Goal: Task Accomplishment & Management: Complete application form

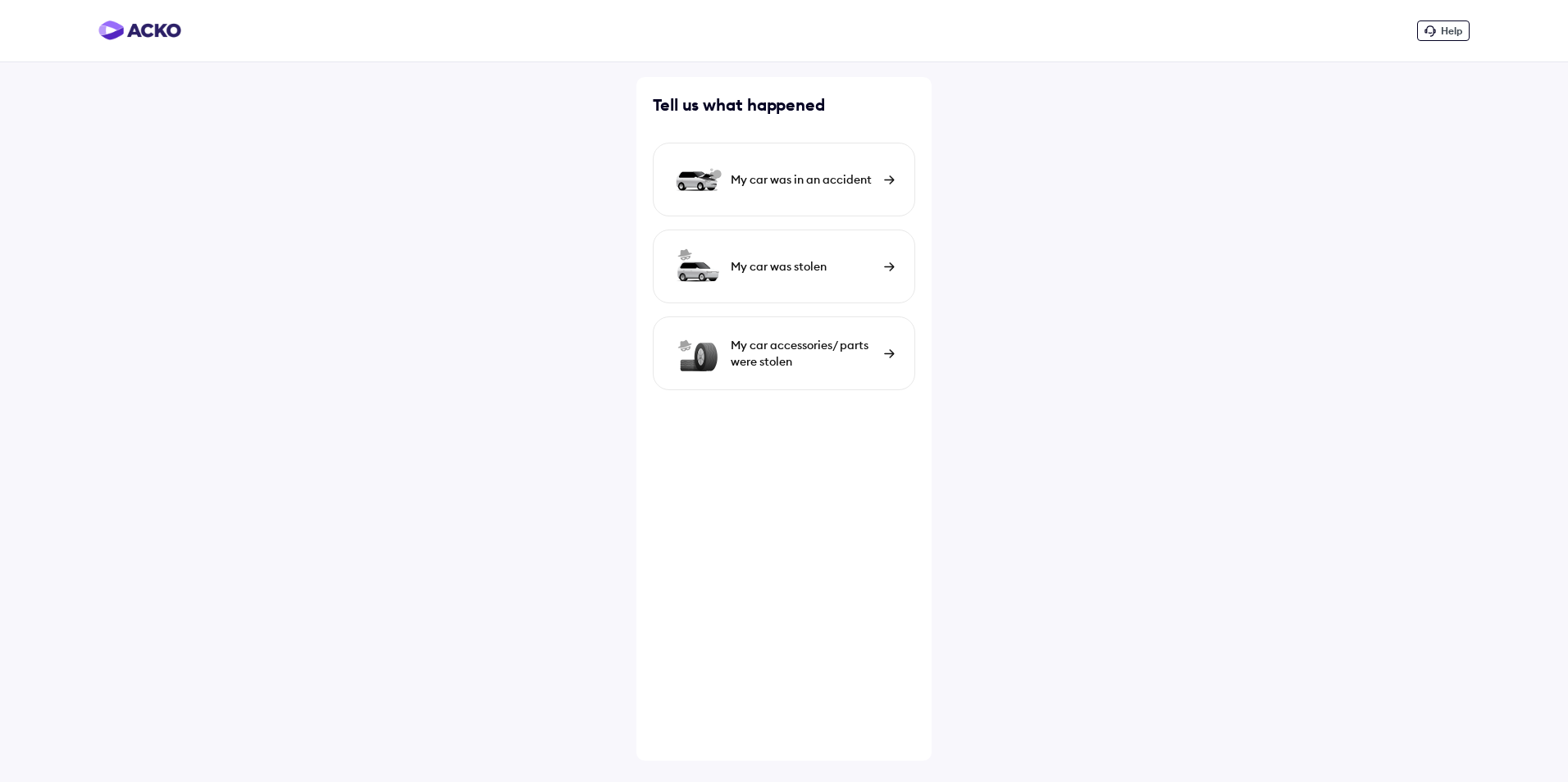
click at [845, 196] on div "My car was in an accident" at bounding box center [784, 179] width 262 height 74
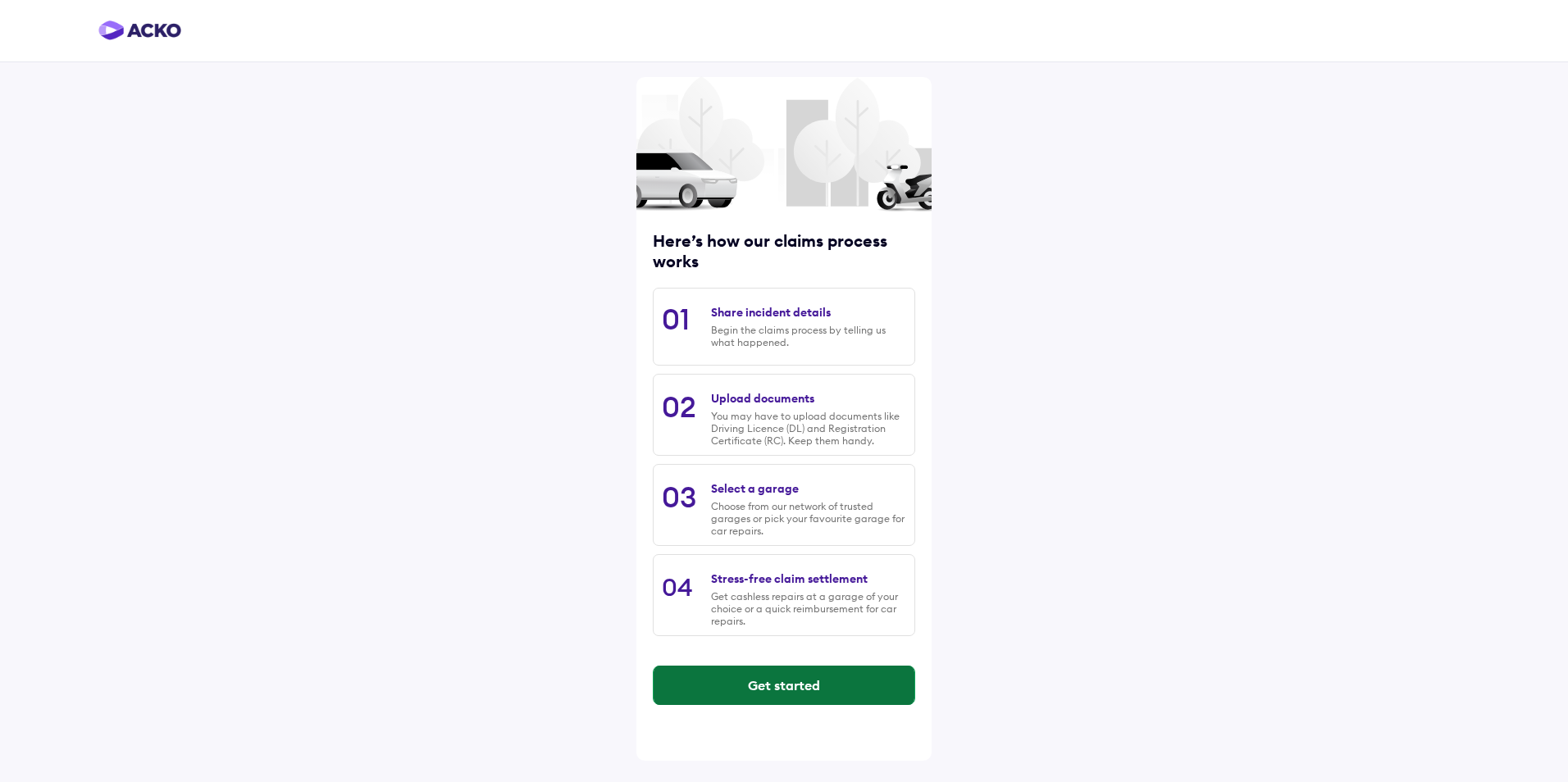
click at [782, 683] on button "Get started" at bounding box center [784, 686] width 261 height 39
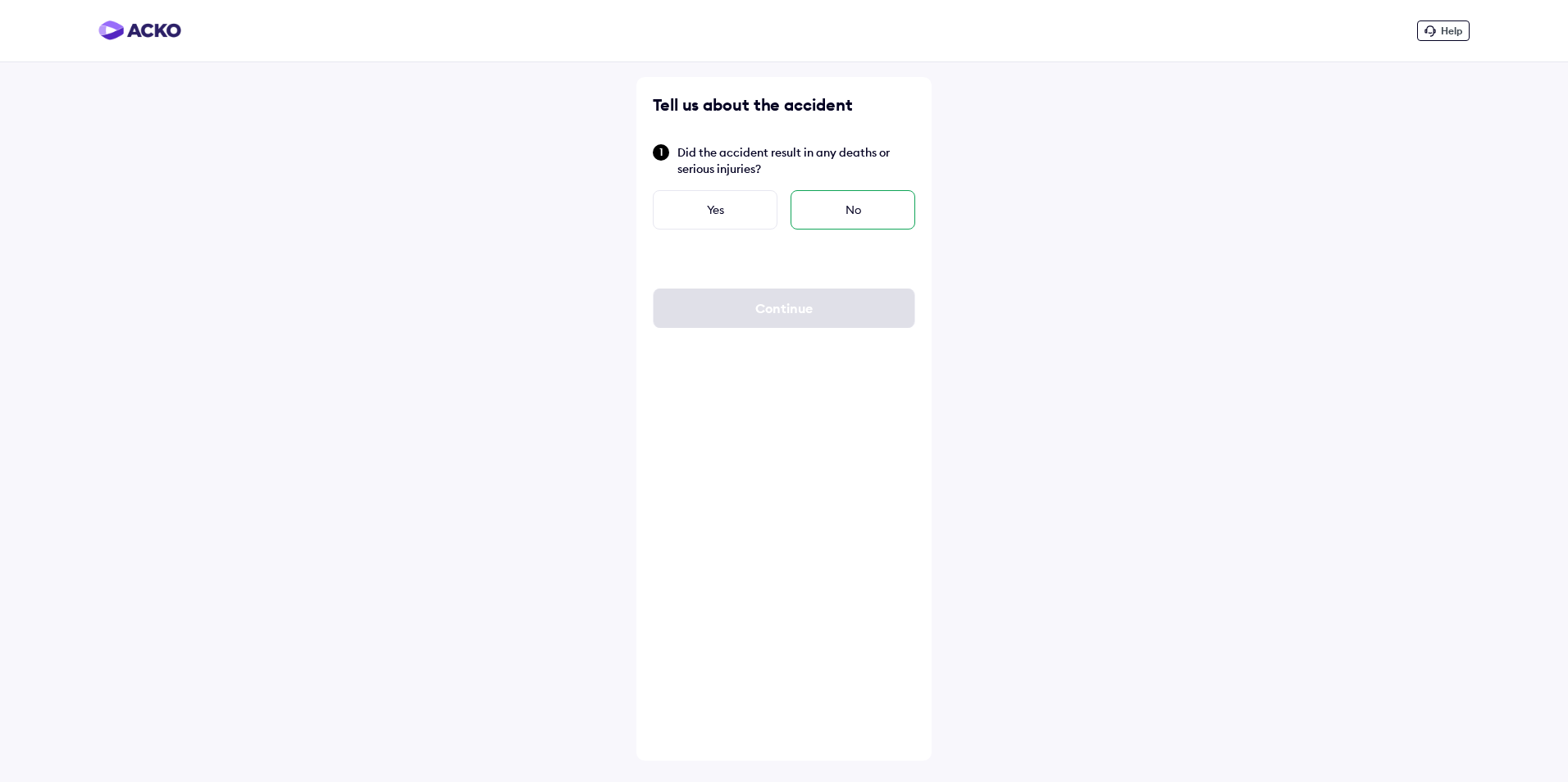
click at [831, 215] on div "No" at bounding box center [852, 210] width 124 height 39
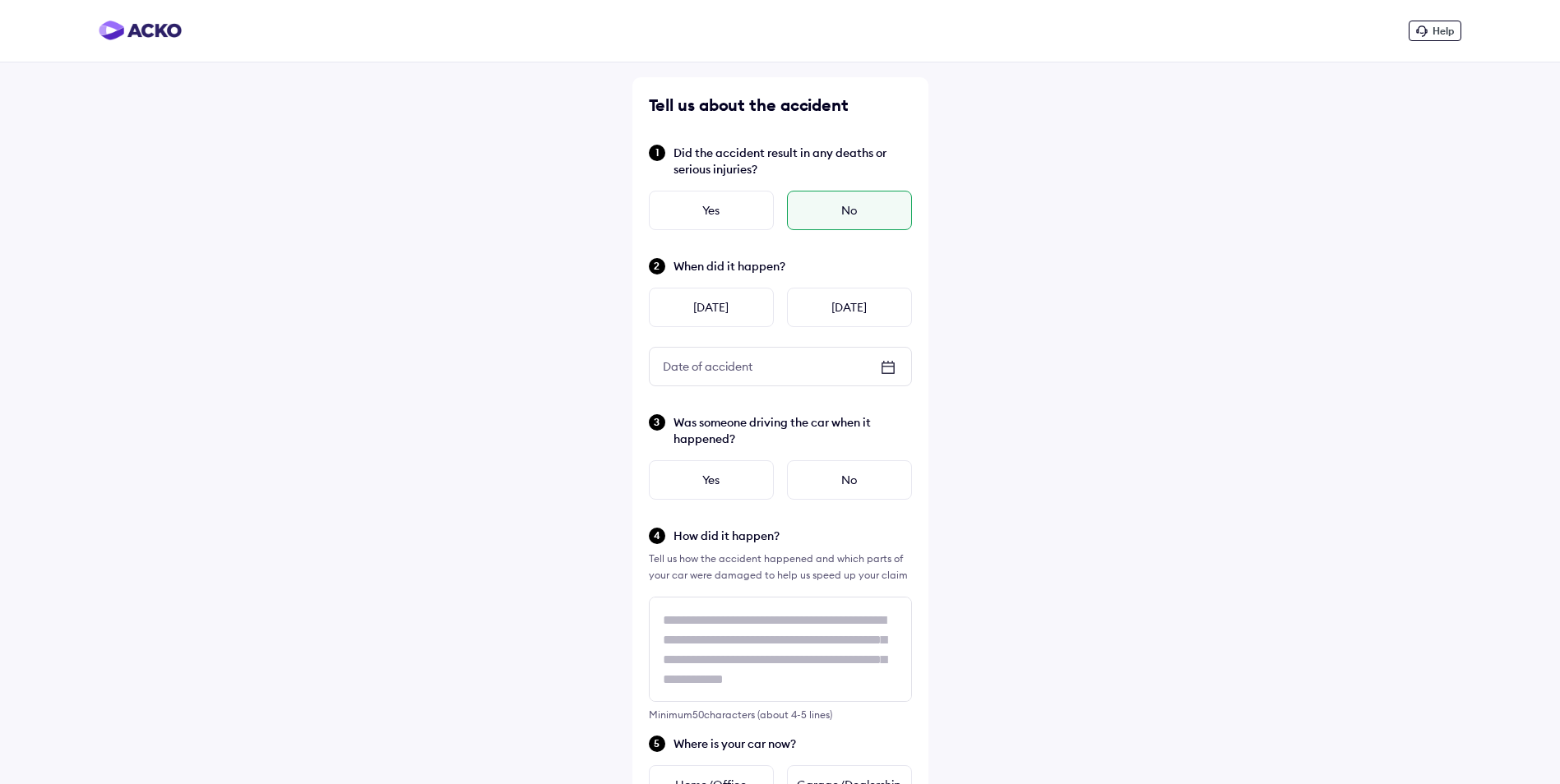
click at [886, 364] on icon at bounding box center [887, 367] width 20 height 20
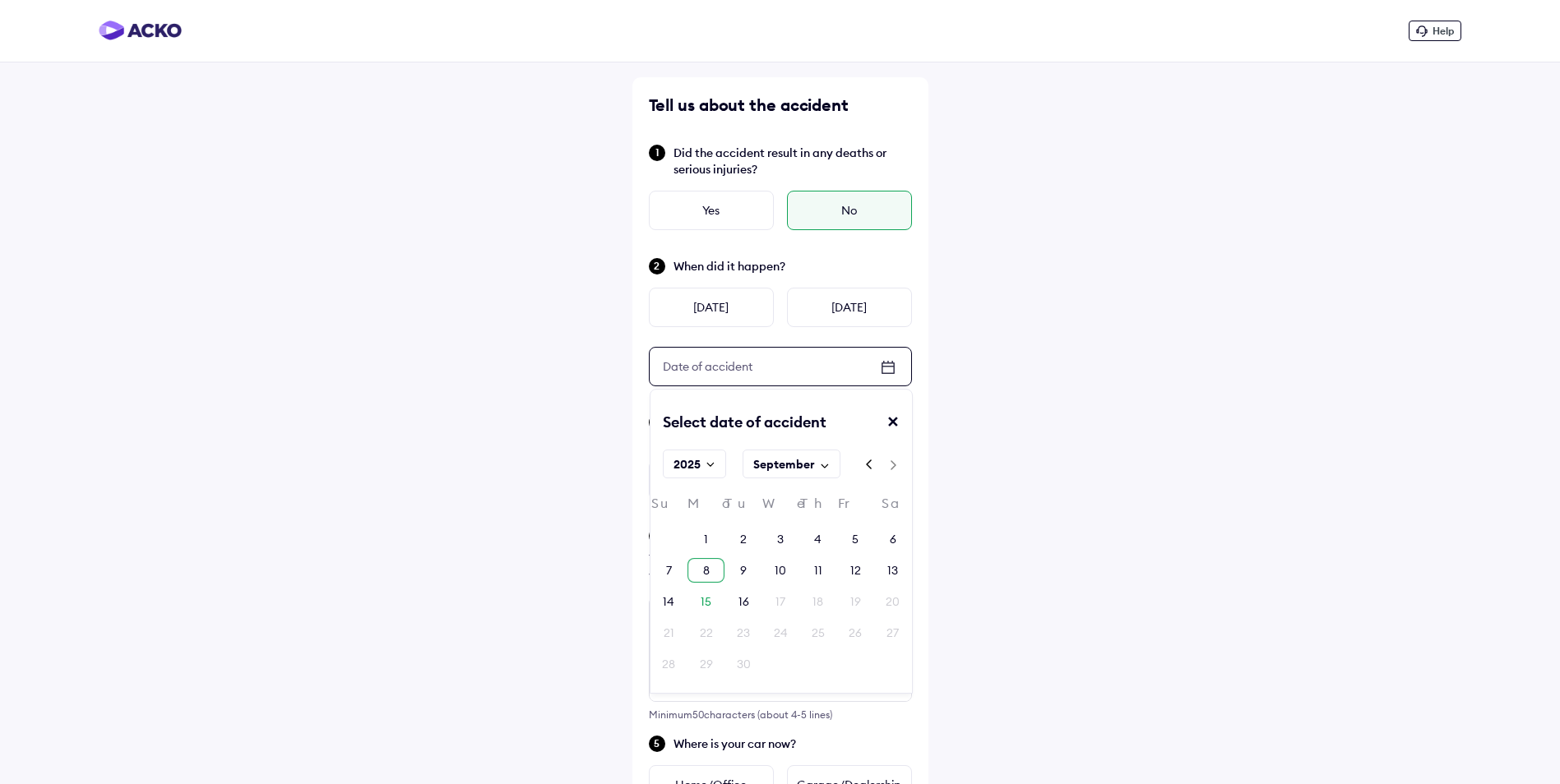
click at [704, 571] on div "8" at bounding box center [705, 570] width 7 height 17
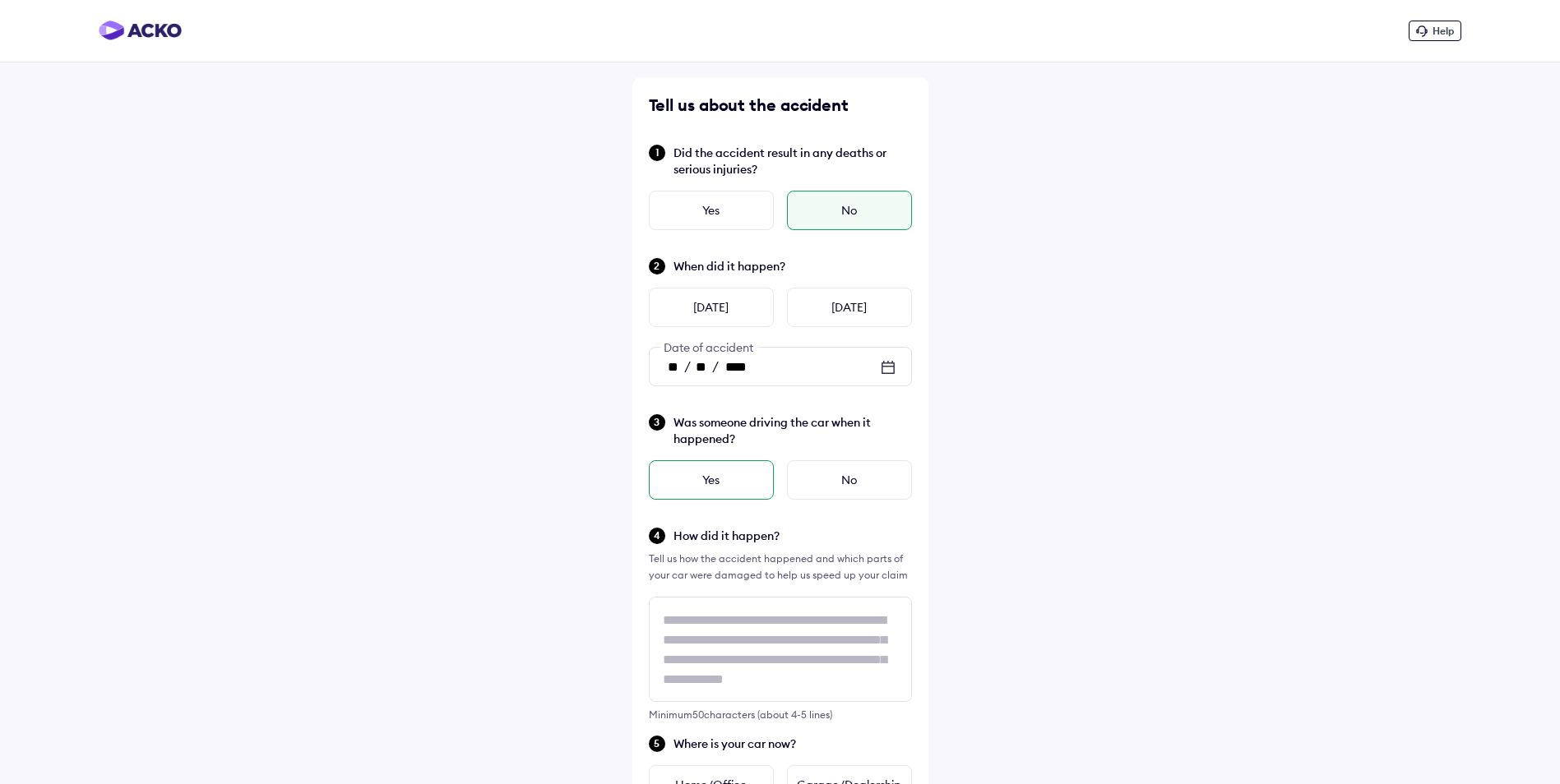
click at [749, 484] on div "Yes" at bounding box center [710, 480] width 125 height 39
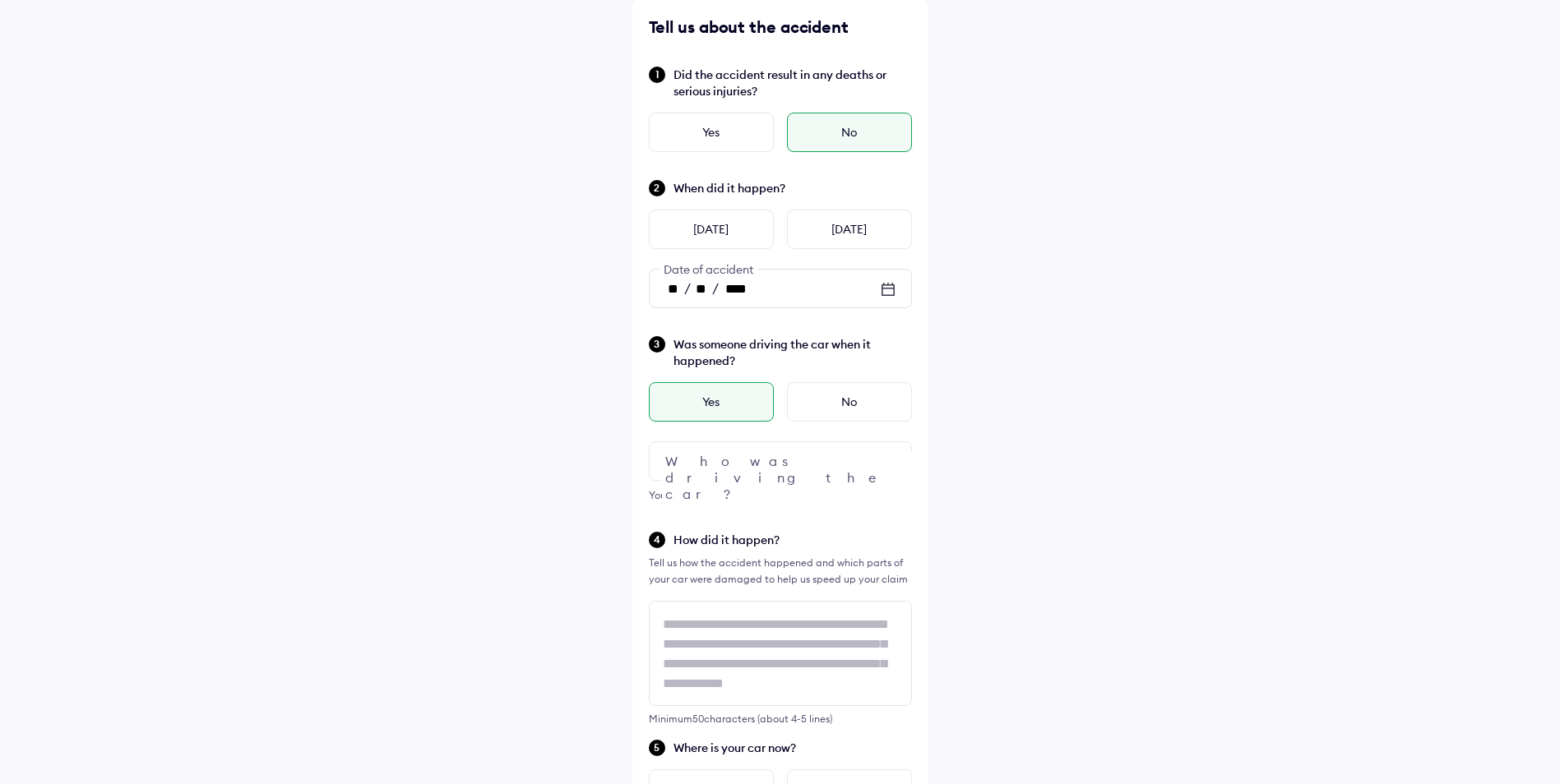
scroll to position [83, 0]
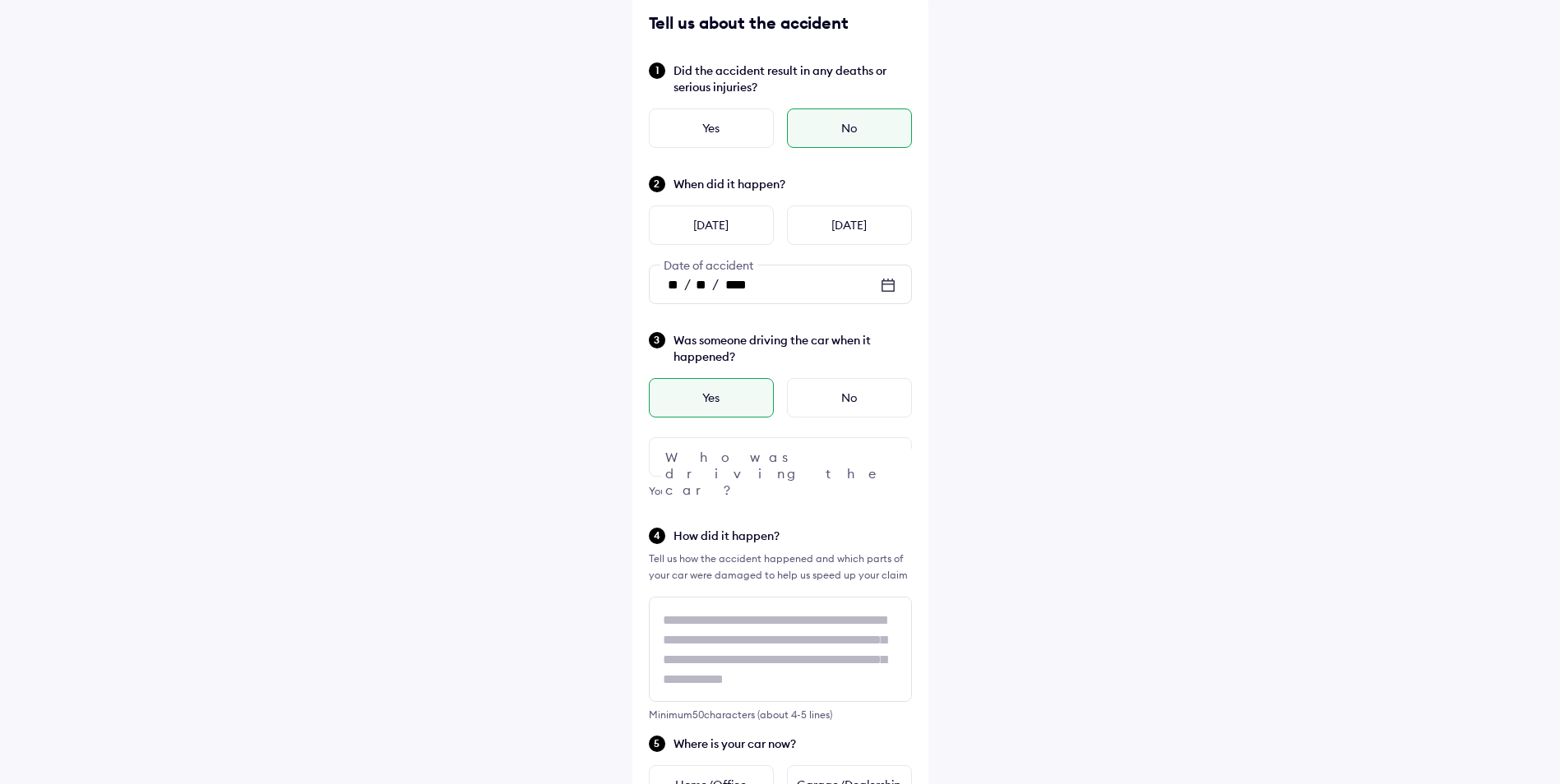
click at [812, 455] on div at bounding box center [780, 457] width 263 height 39
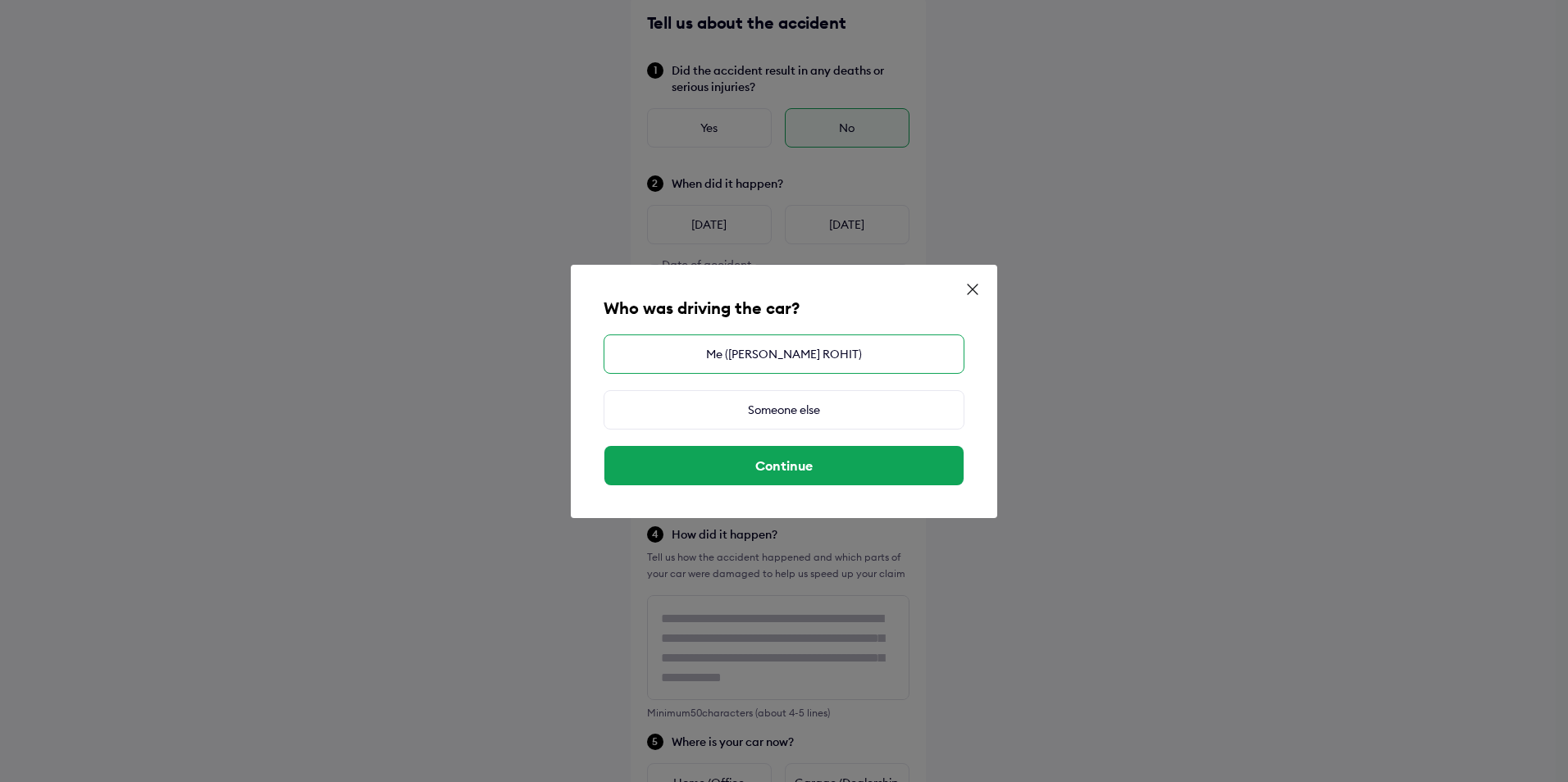
click at [803, 356] on div "Me ([PERSON_NAME] ROHIT)" at bounding box center [784, 355] width 361 height 39
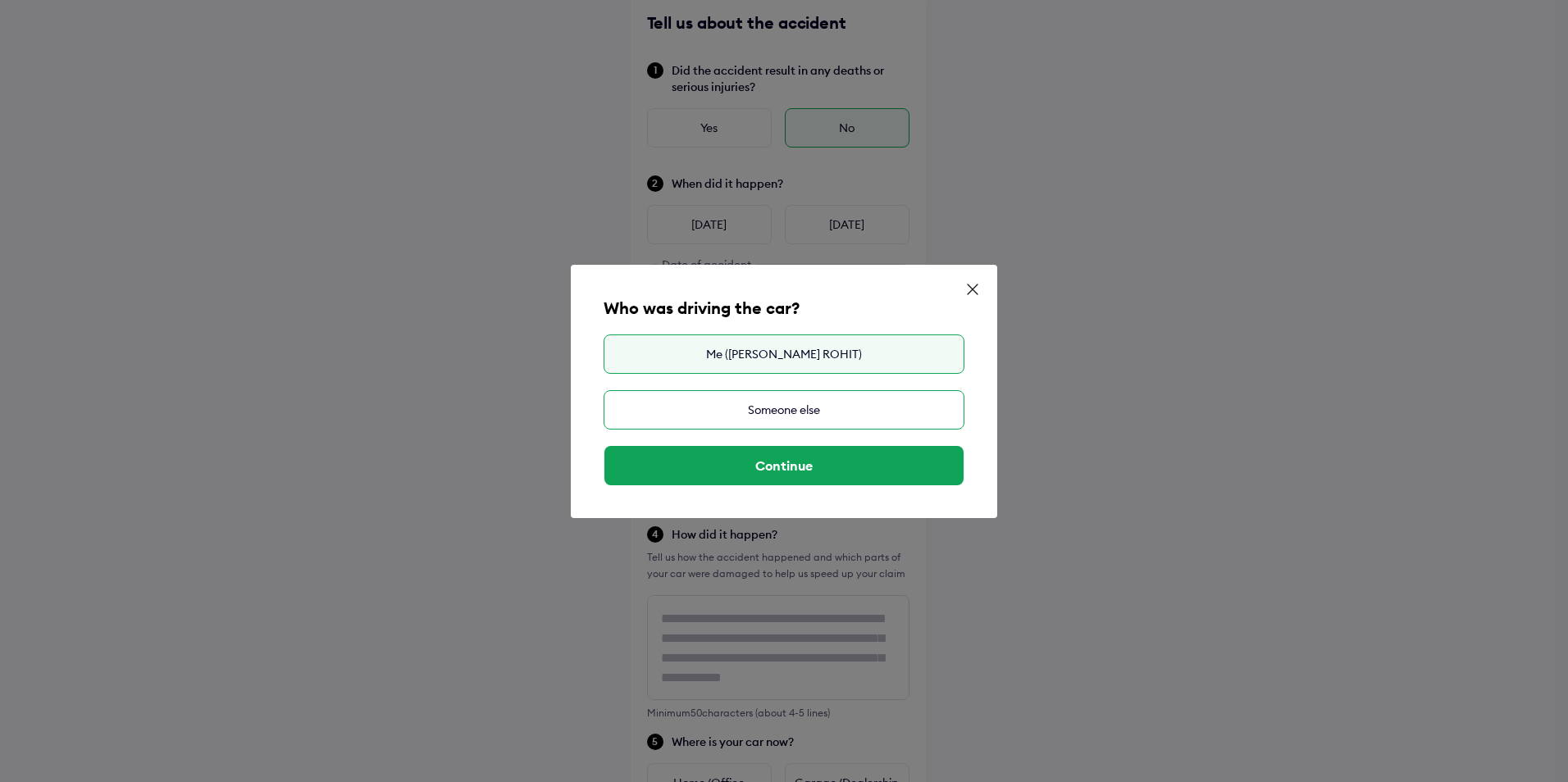
click at [780, 415] on div "Someone else" at bounding box center [784, 410] width 361 height 39
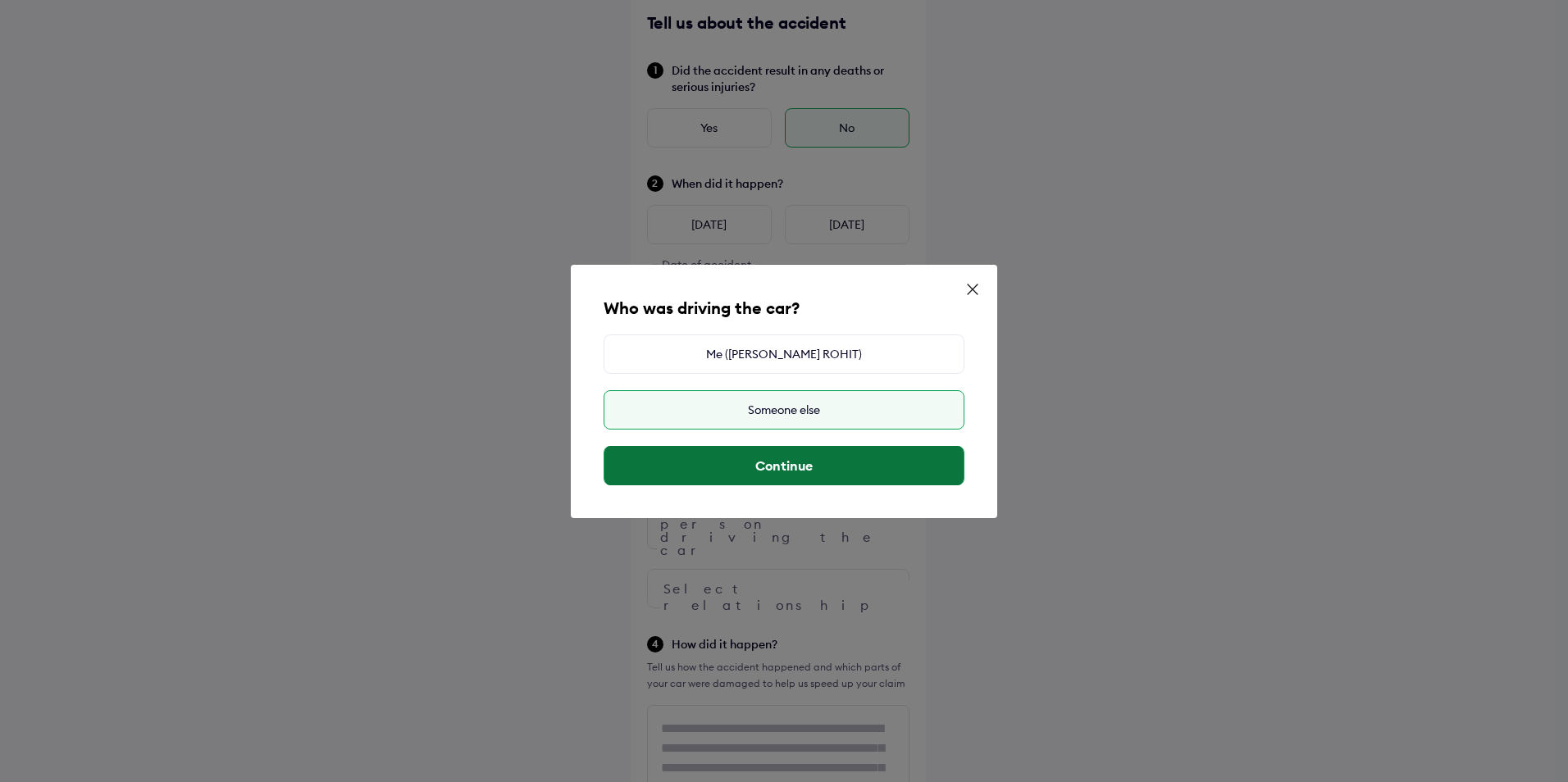
click at [777, 463] on button "Continue" at bounding box center [784, 466] width 359 height 39
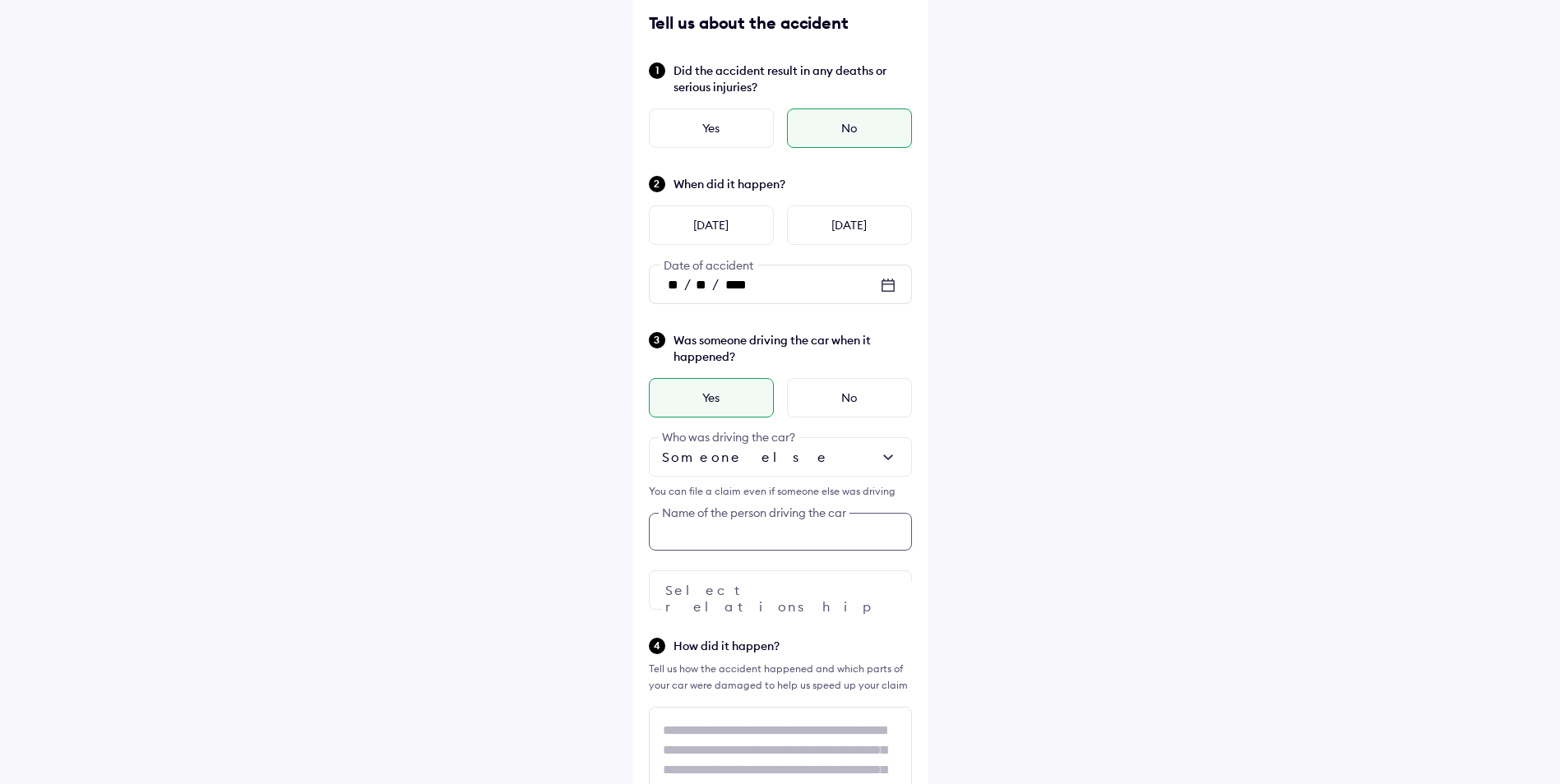
click at [746, 537] on div "Was someone driving the car when it happened? Yes No Someone else Who was drivi…" at bounding box center [780, 470] width 263 height 279
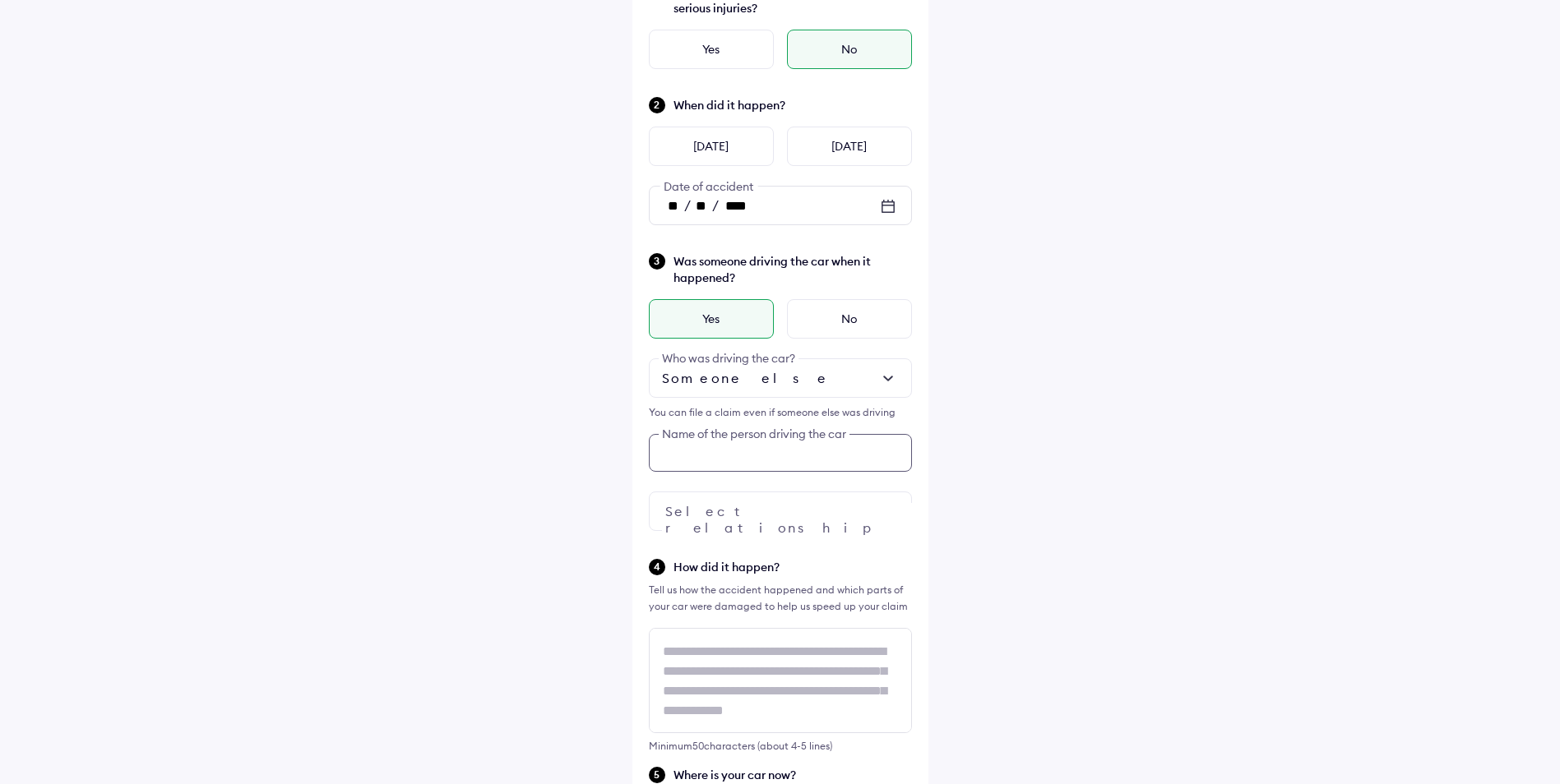
scroll to position [222, 0]
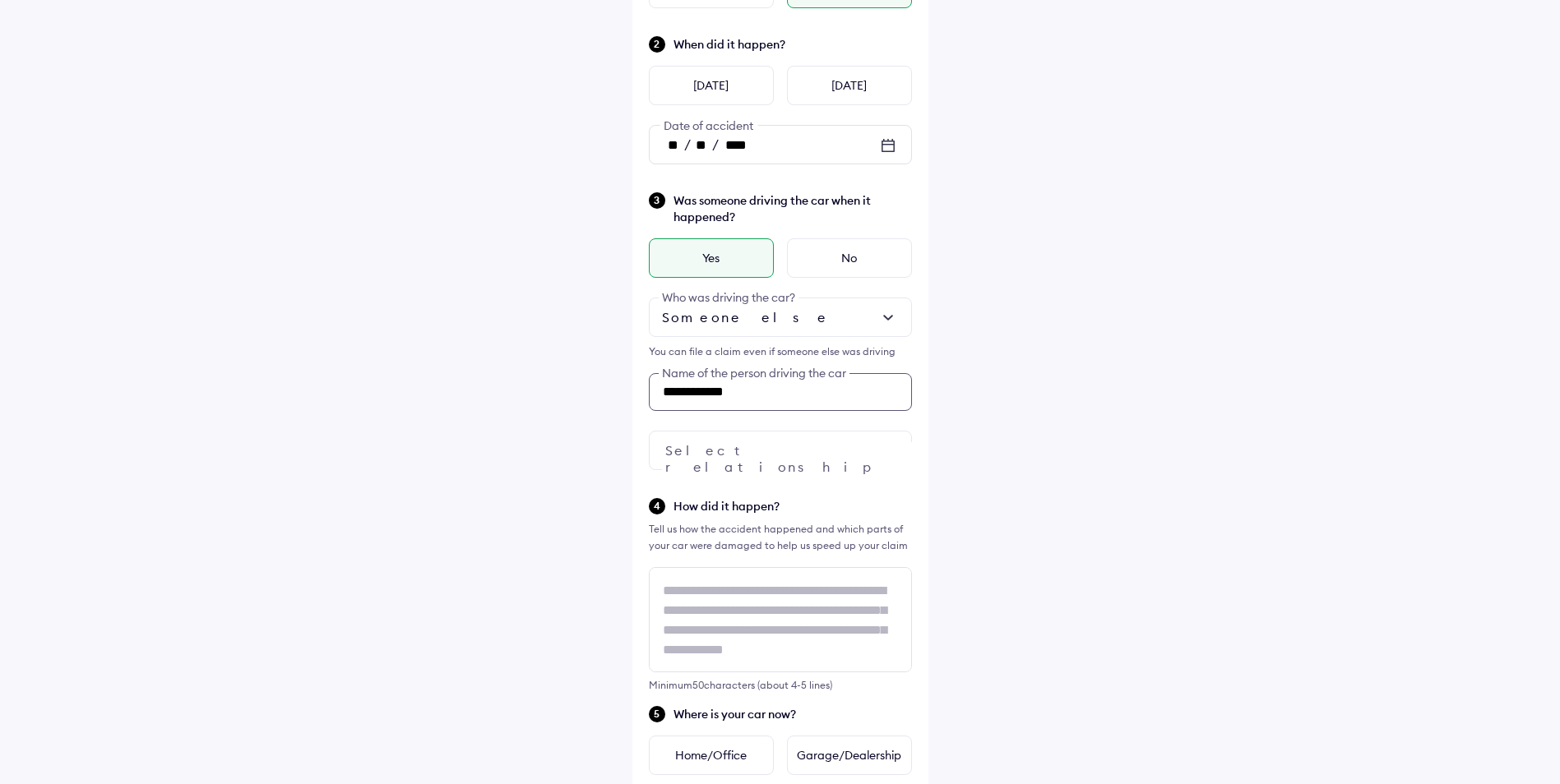
type input "**********"
click at [815, 444] on div at bounding box center [780, 450] width 263 height 39
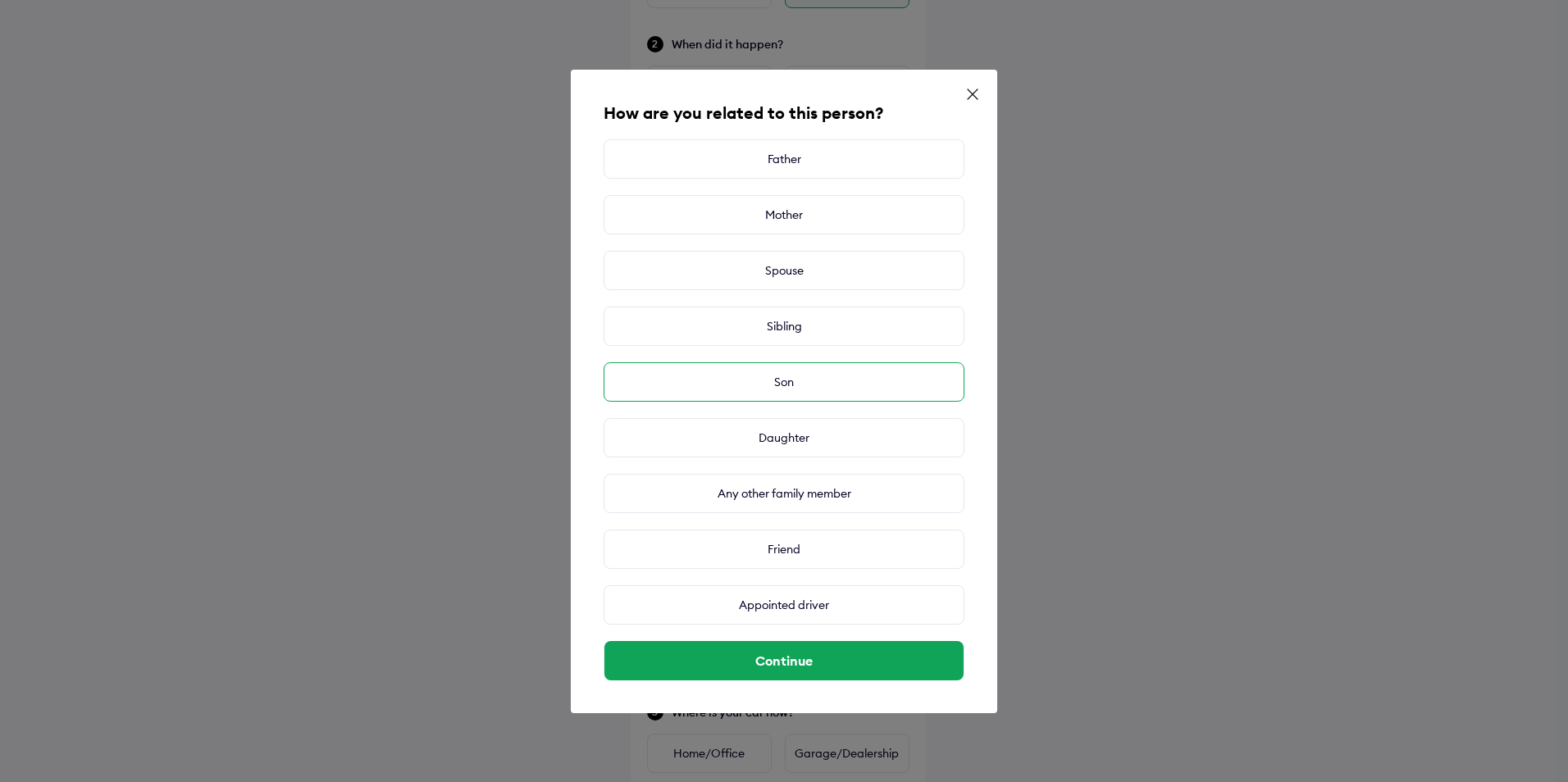
click at [814, 383] on div "Son" at bounding box center [784, 382] width 361 height 39
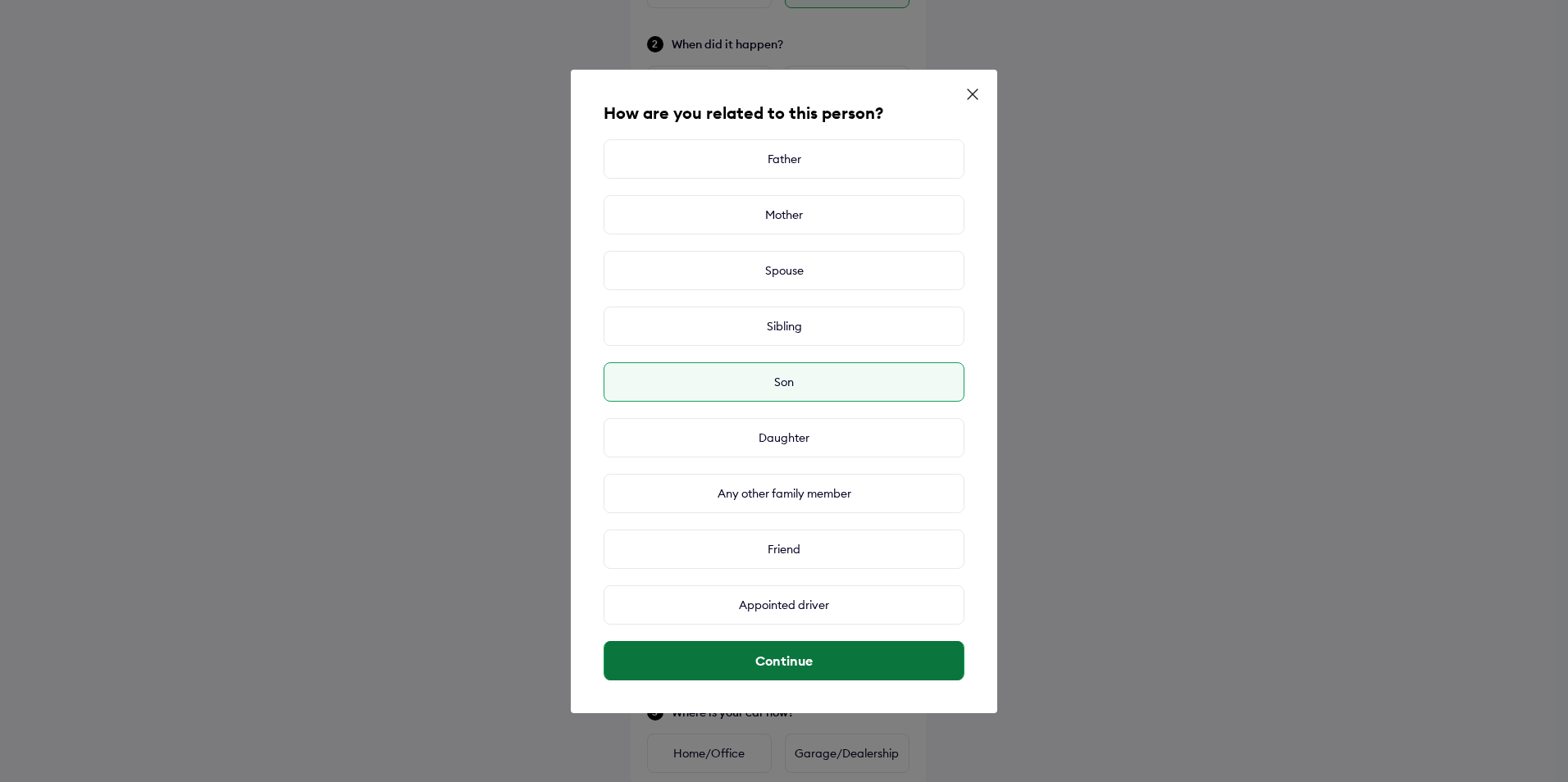
click at [792, 659] on button "Continue" at bounding box center [784, 660] width 359 height 39
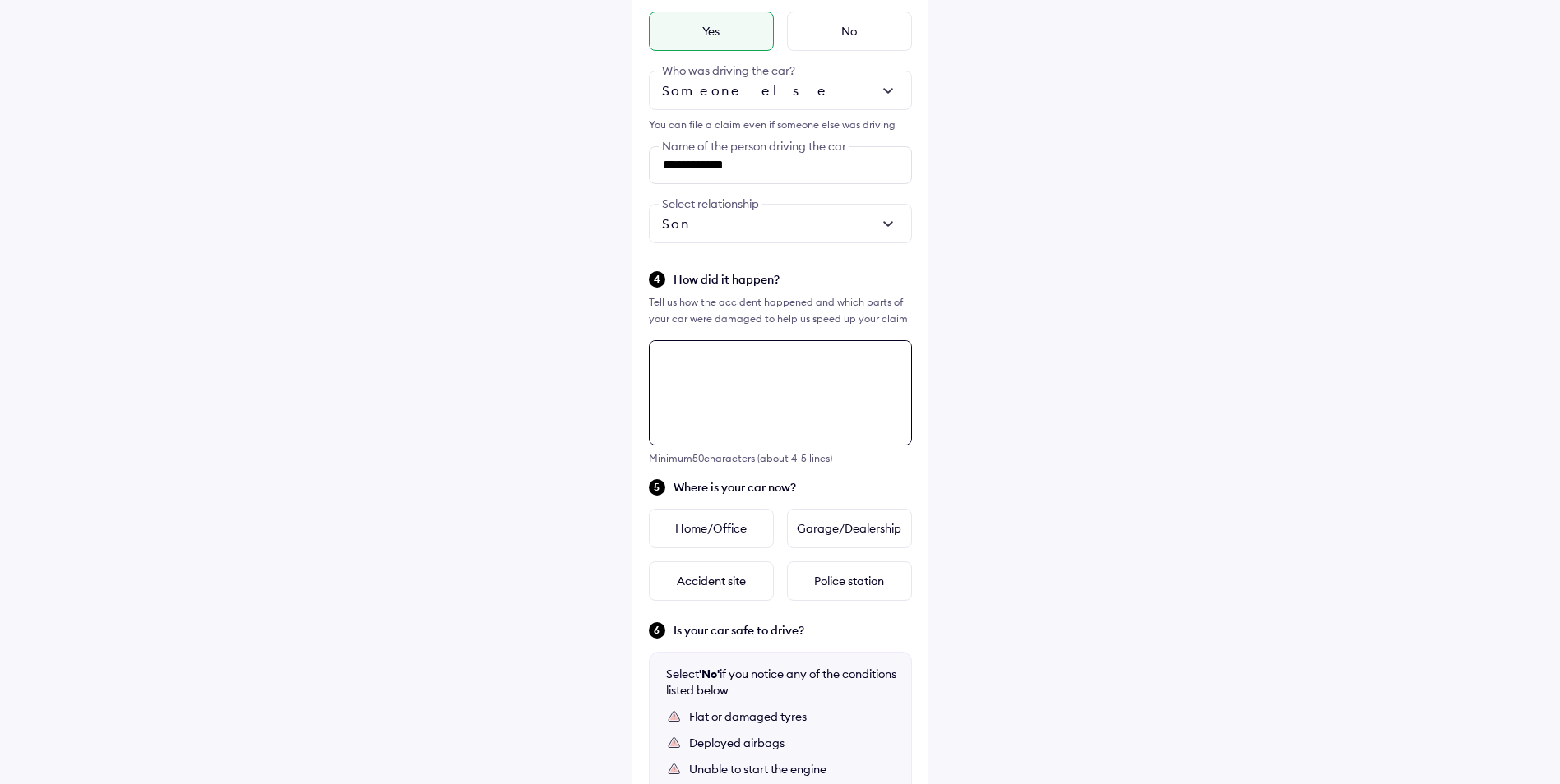
click at [736, 438] on textarea at bounding box center [780, 393] width 263 height 105
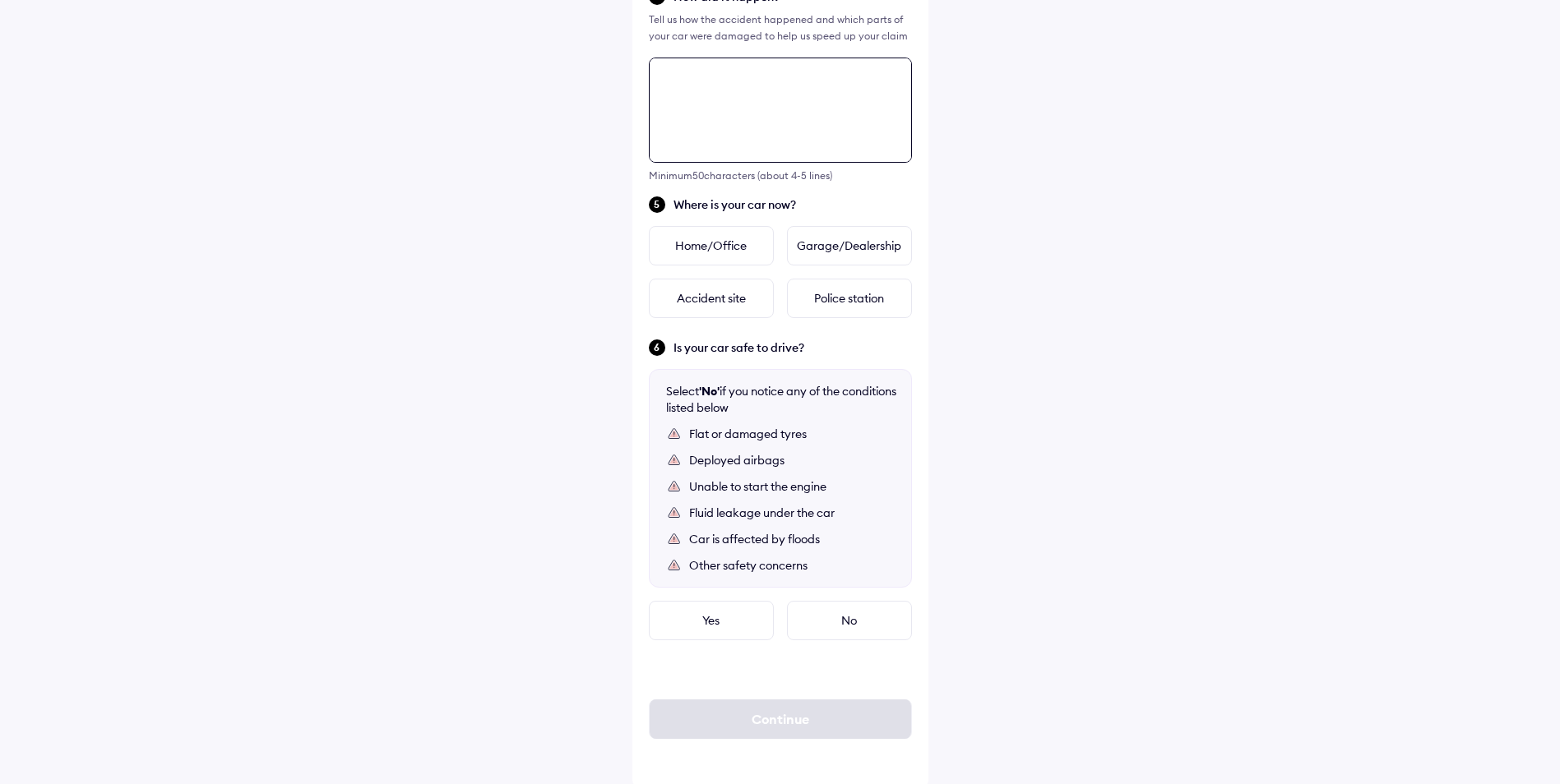
scroll to position [735, 0]
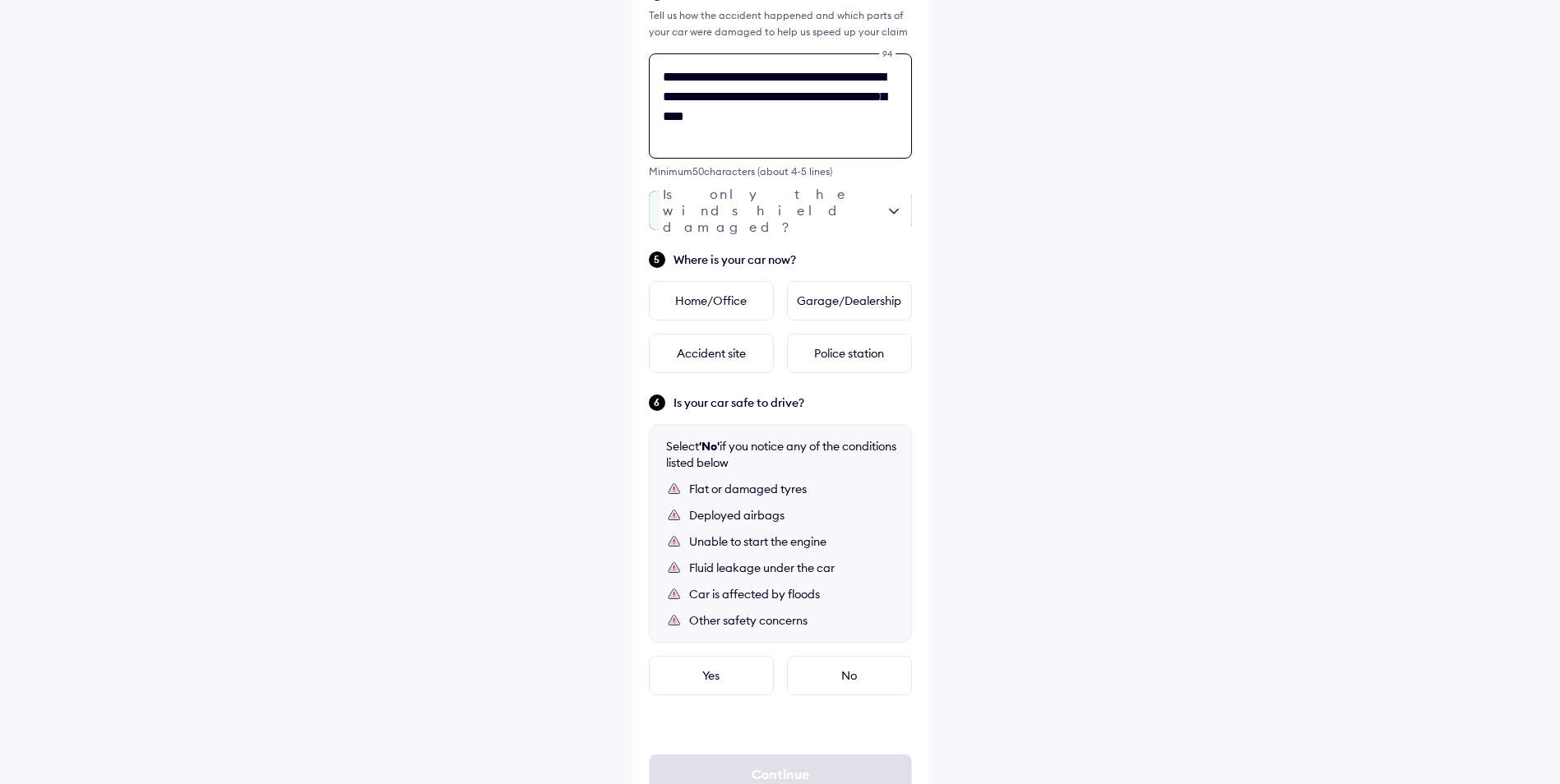
type textarea "**********"
click at [778, 209] on div at bounding box center [780, 210] width 263 height 39
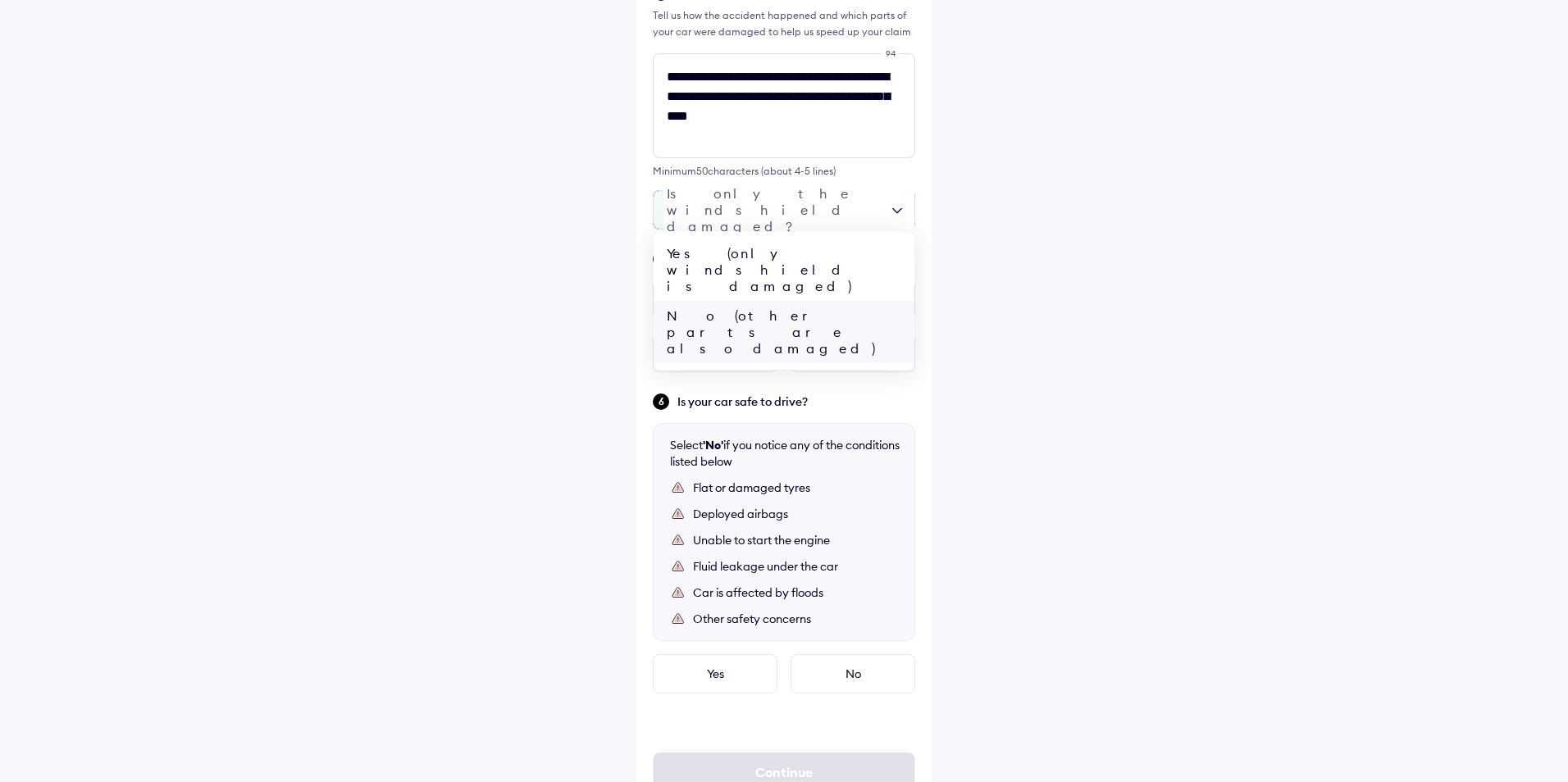
click at [765, 301] on div "No (other parts are also damaged)" at bounding box center [784, 332] width 261 height 63
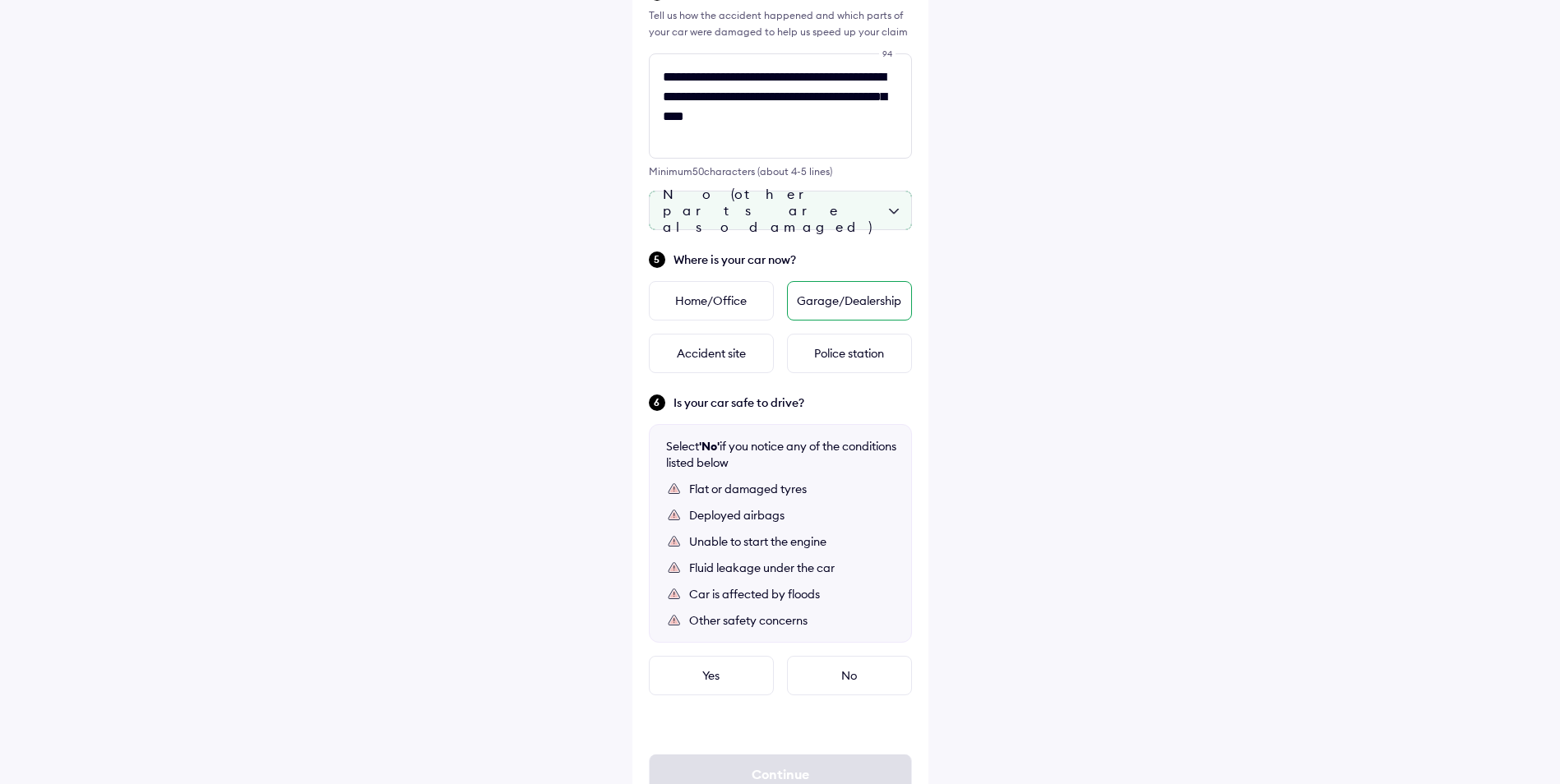
click at [838, 302] on div "Garage/Dealership" at bounding box center [849, 301] width 125 height 39
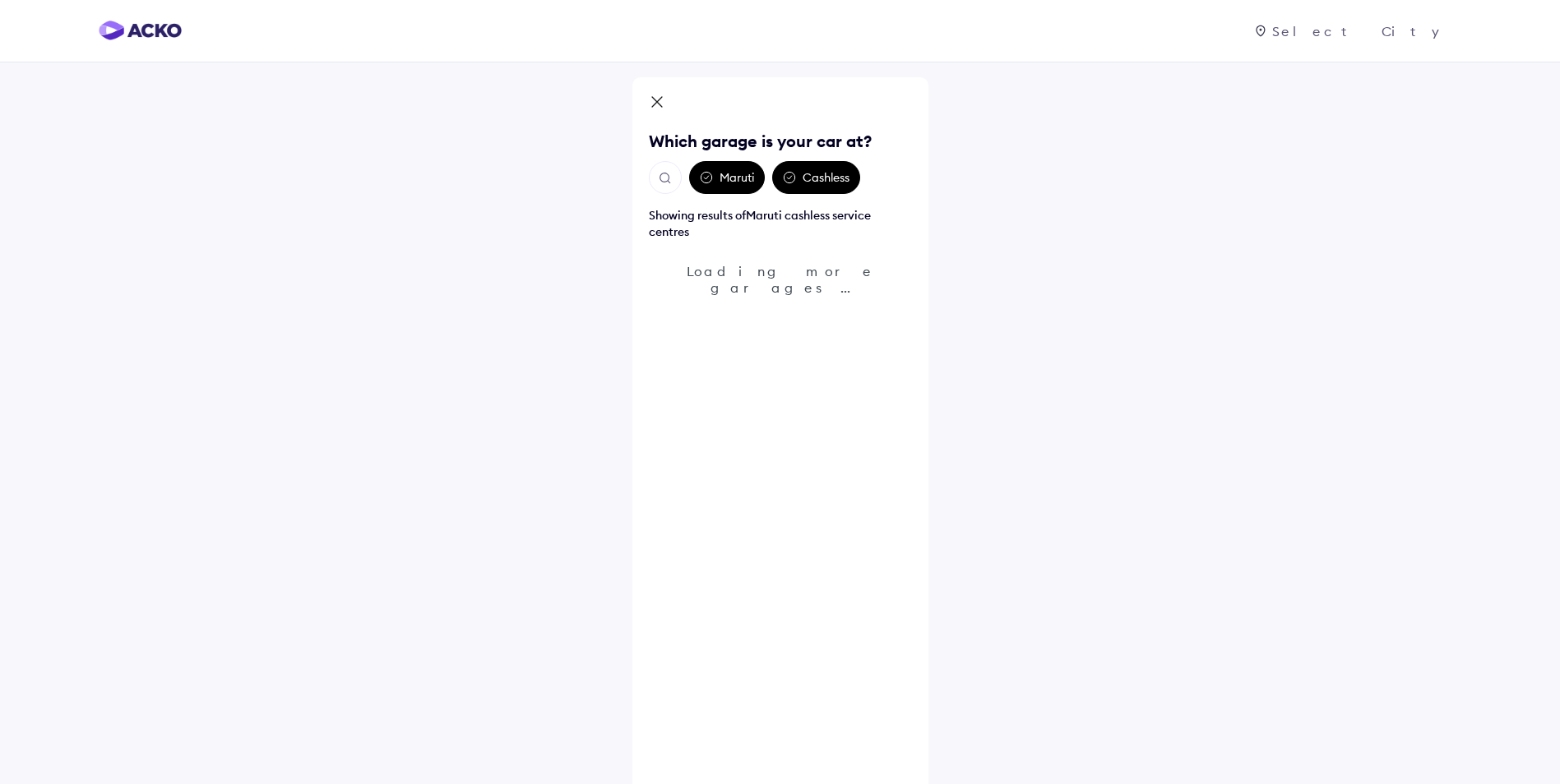
click at [732, 175] on div "Maruti" at bounding box center [726, 177] width 76 height 33
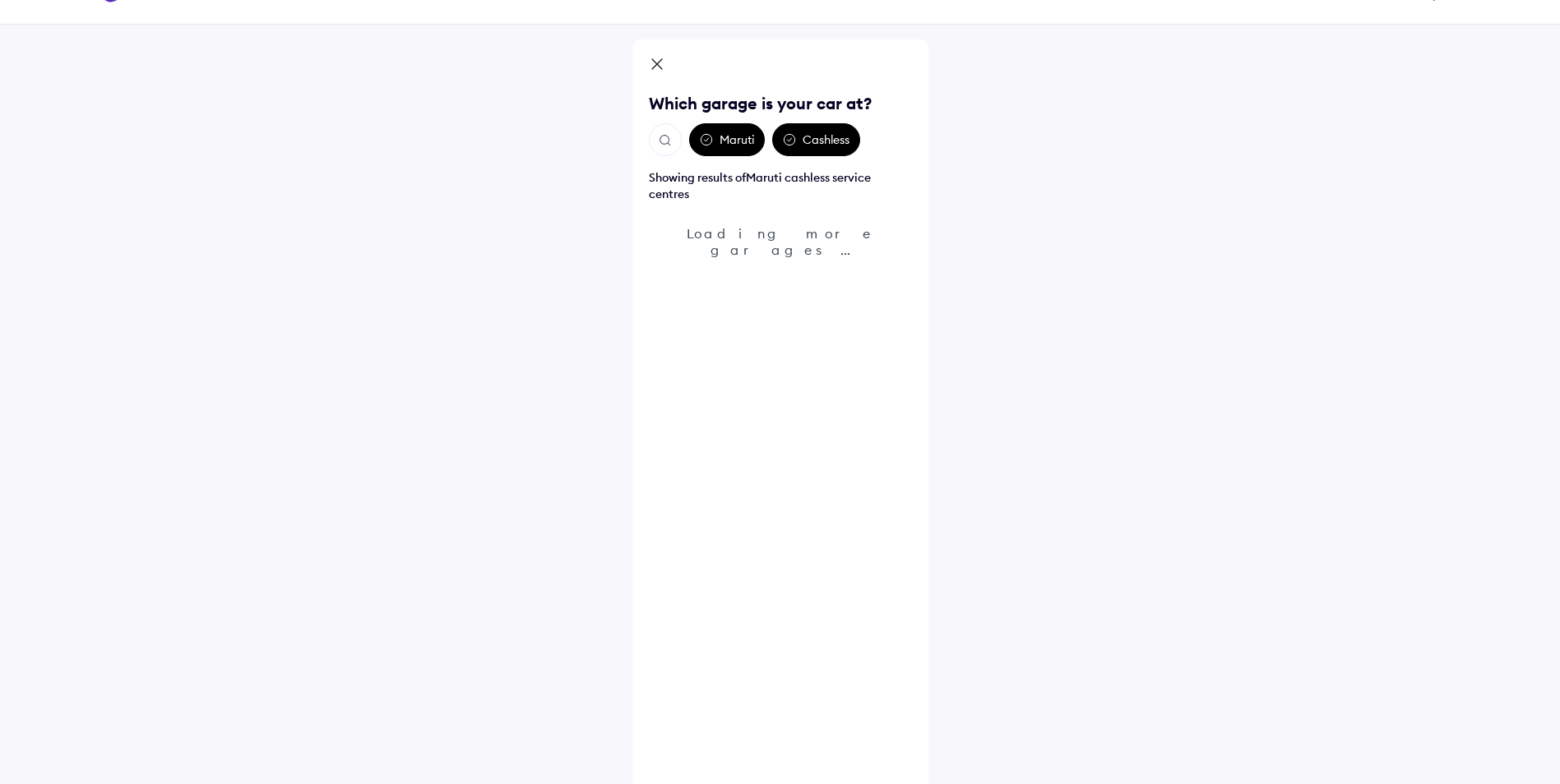
scroll to position [50, 0]
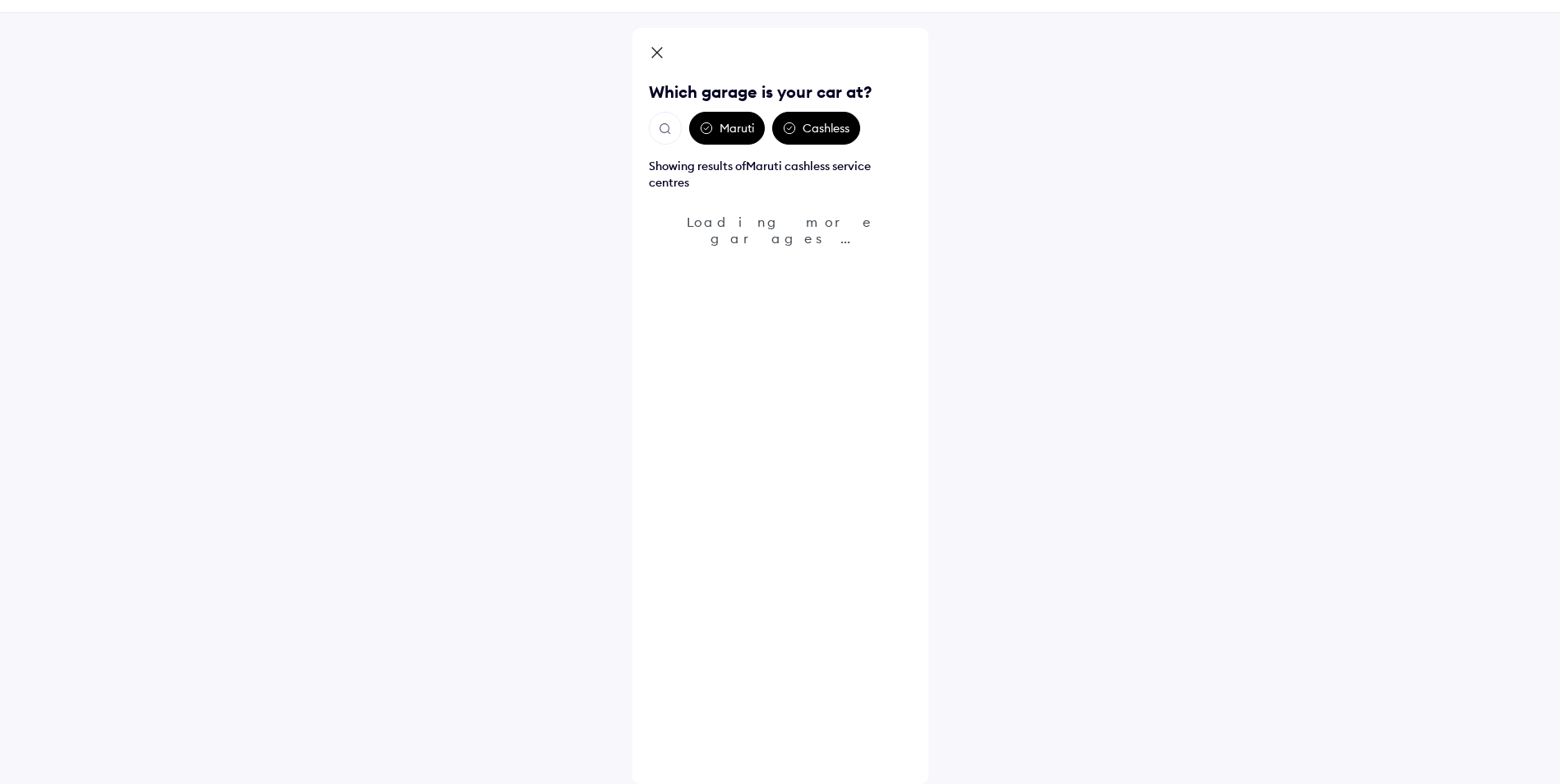
click at [666, 130] on img "Open search" at bounding box center [665, 129] width 15 height 15
type input "**********"
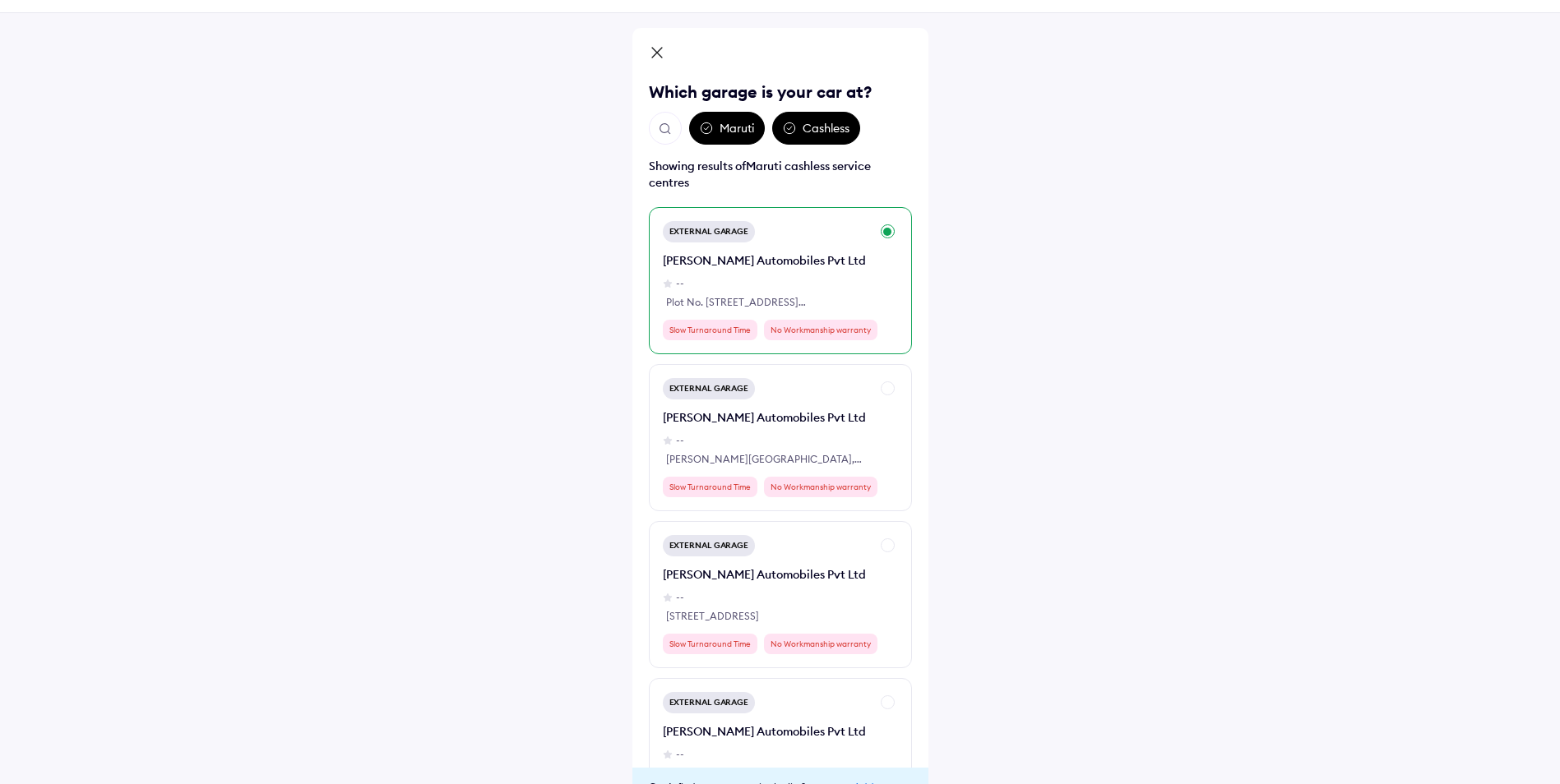
click at [777, 275] on div "[PERSON_NAME] Automobiles Pvt Ltd -- Plot No. [STREET_ADDRESS][PERSON_NAME]" at bounding box center [765, 280] width 207 height 57
click at [857, 399] on div "External Garage [PERSON_NAME] Automobiles Pvt Ltd -- [PERSON_NAME][GEOGRAPHIC_D…" at bounding box center [765, 437] width 207 height 119
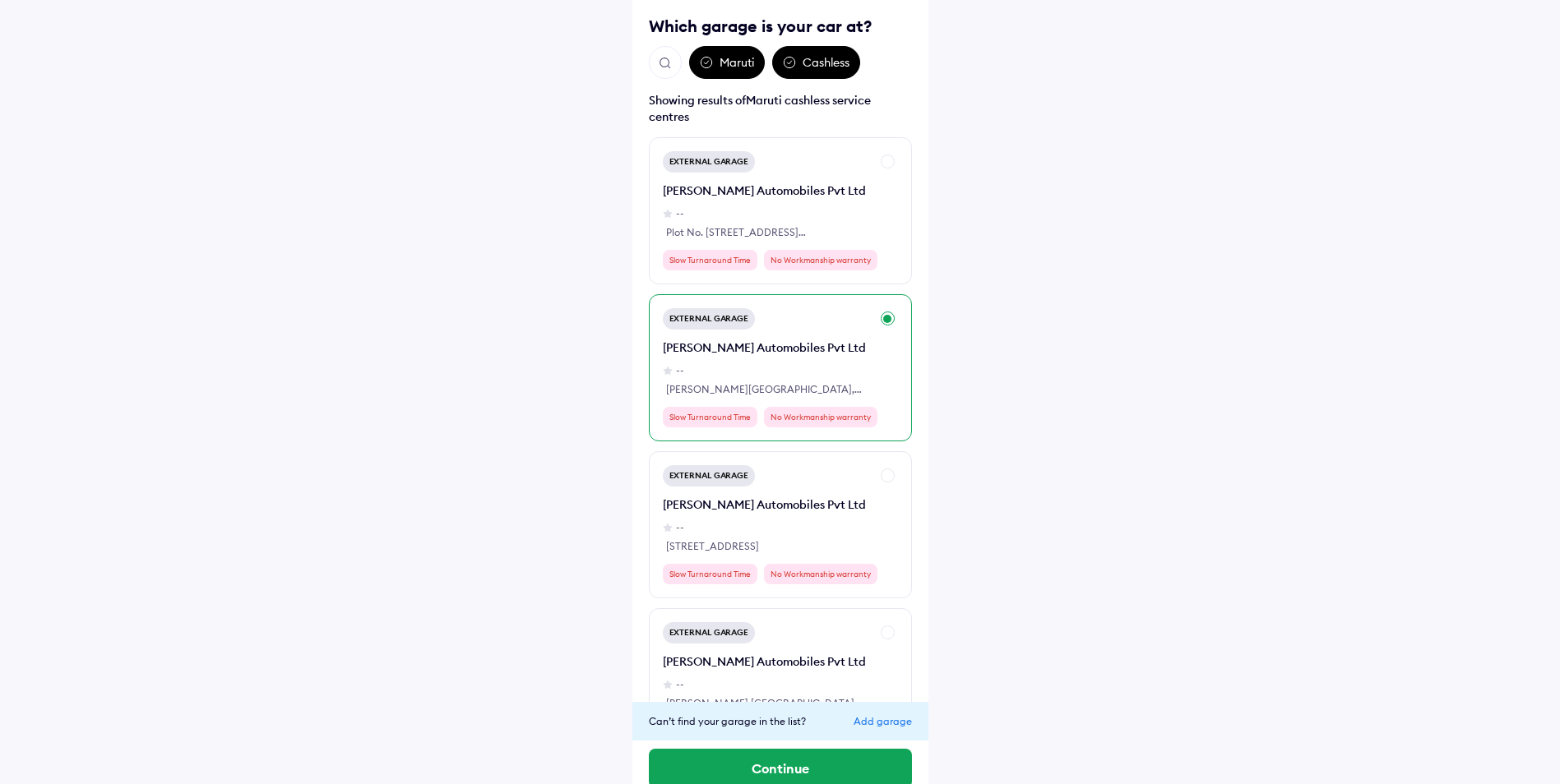
scroll to position [0, 0]
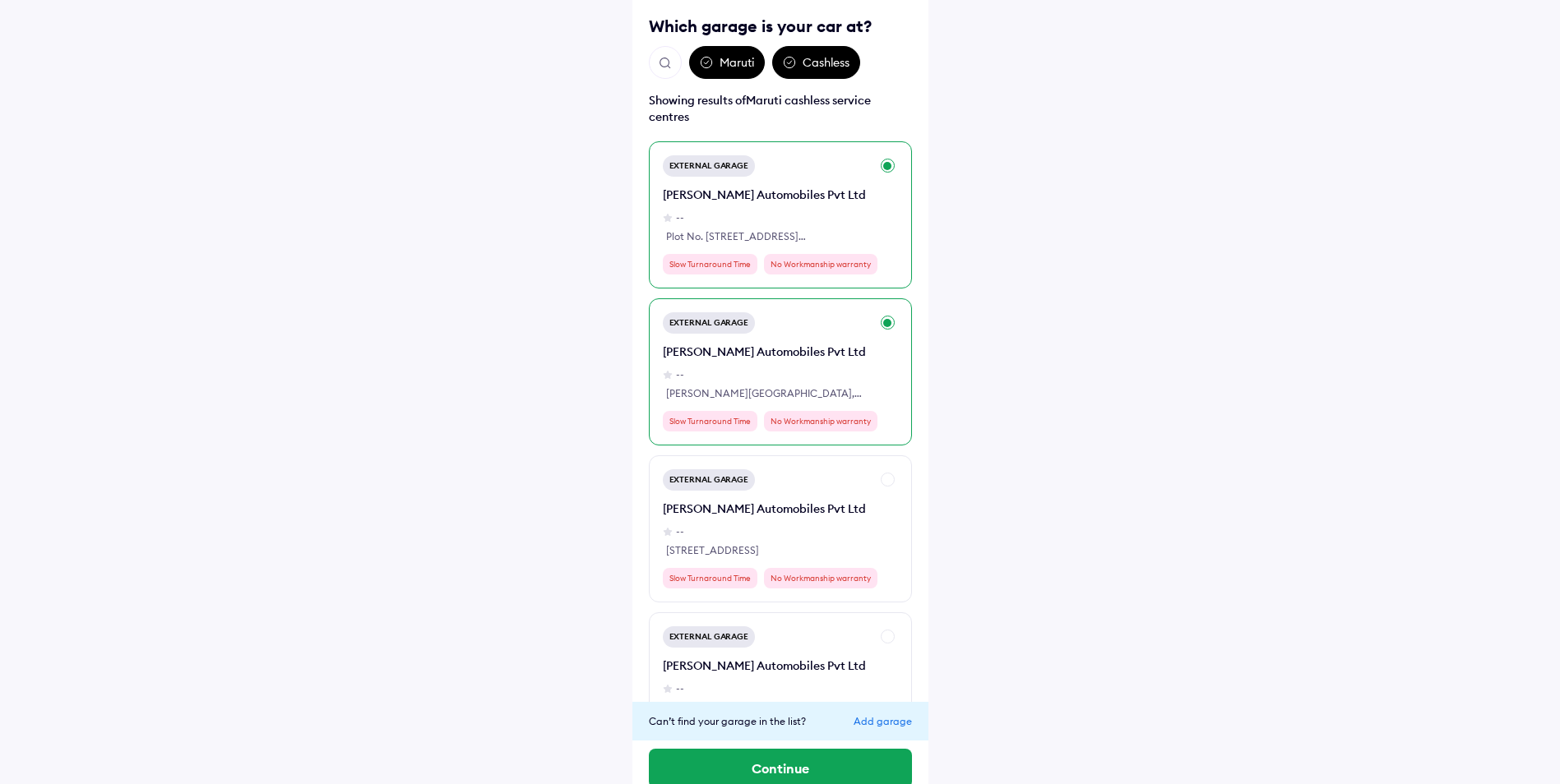
click at [875, 170] on div "External Garage [PERSON_NAME] Automobiles Pvt Ltd -- Plot No. [STREET_ADDRESS][…" at bounding box center [780, 215] width 263 height 147
click at [668, 64] on img "Open search" at bounding box center [665, 64] width 15 height 15
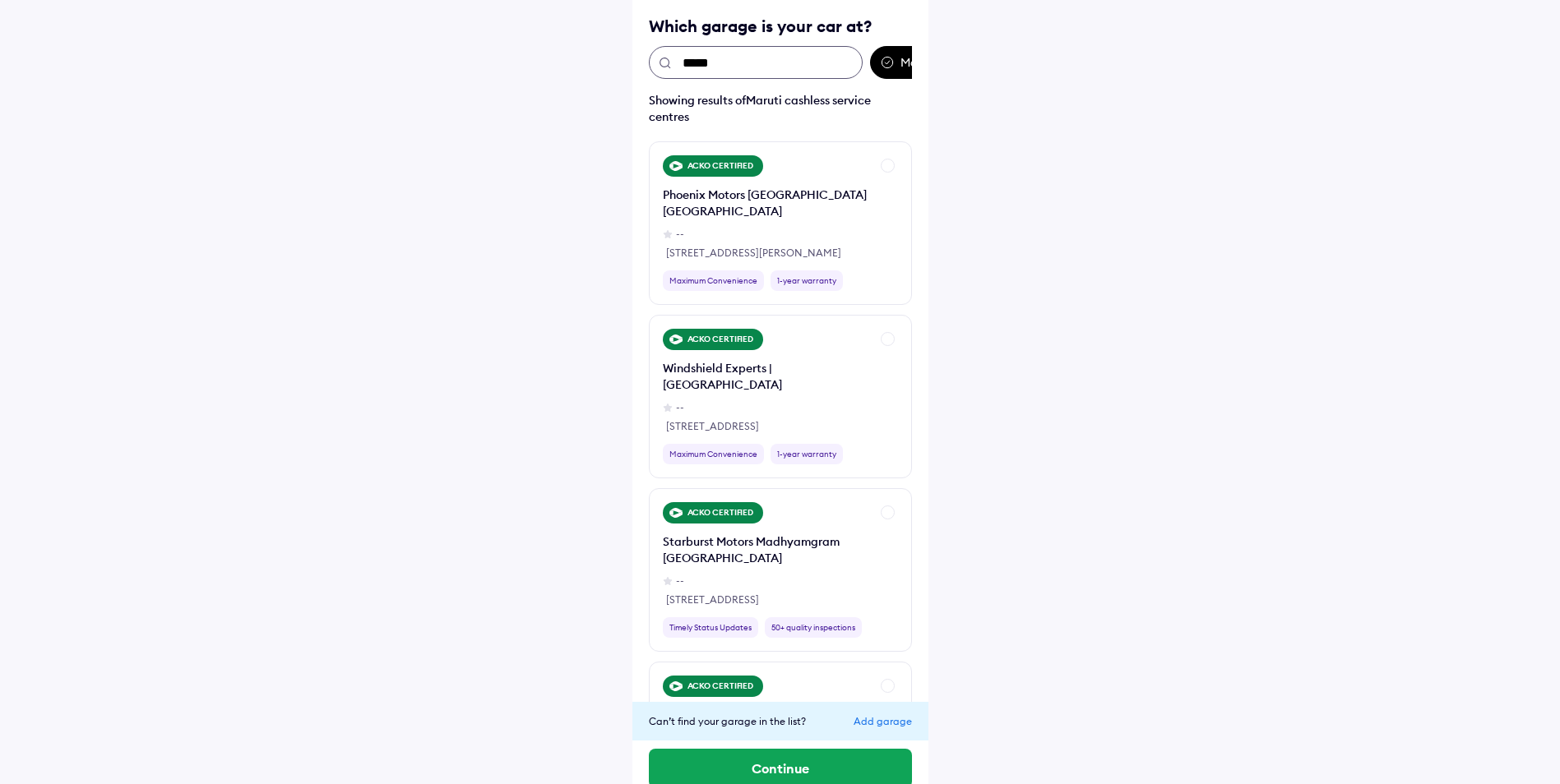
scroll to position [50, 0]
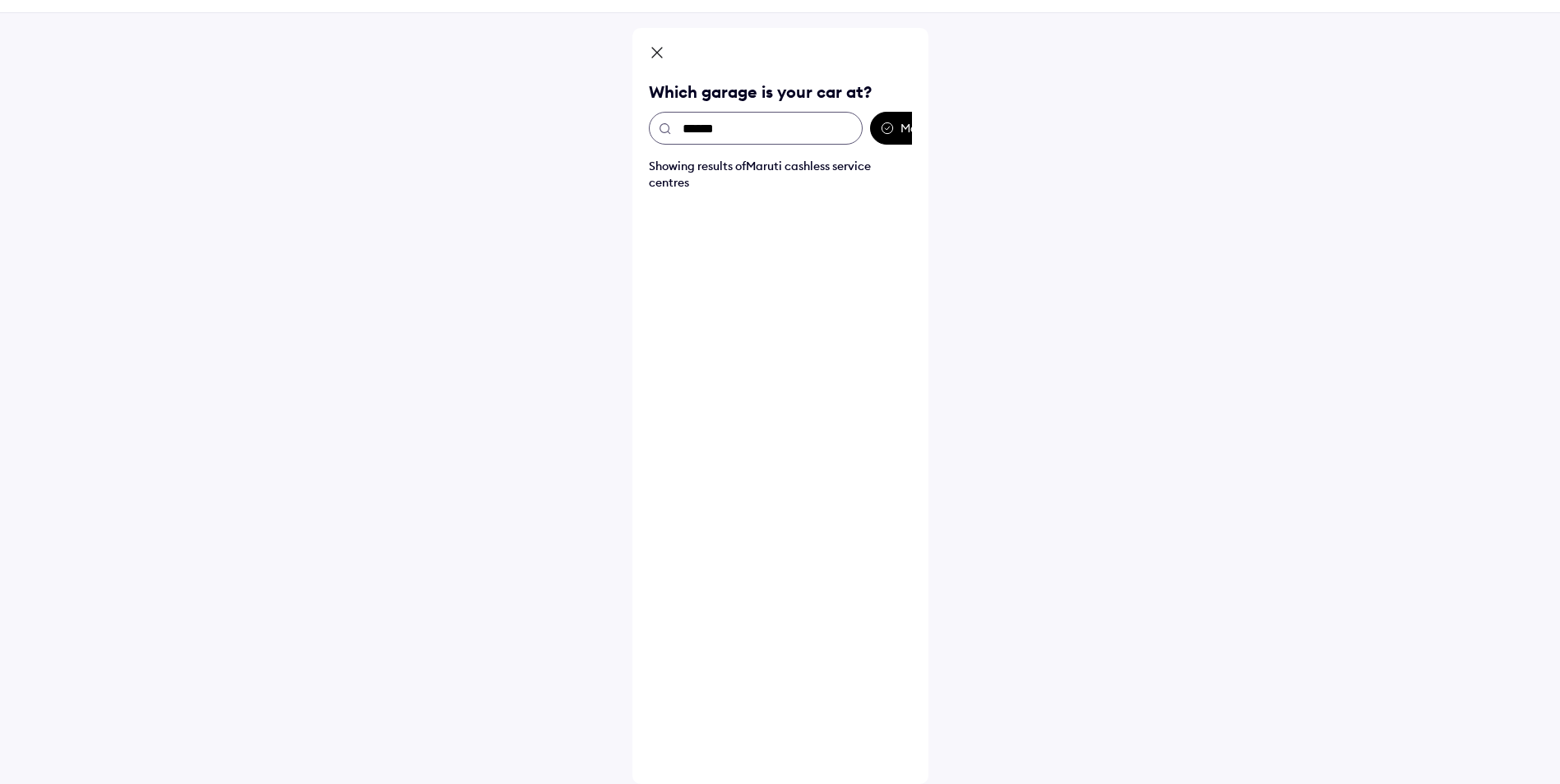
type input "*******"
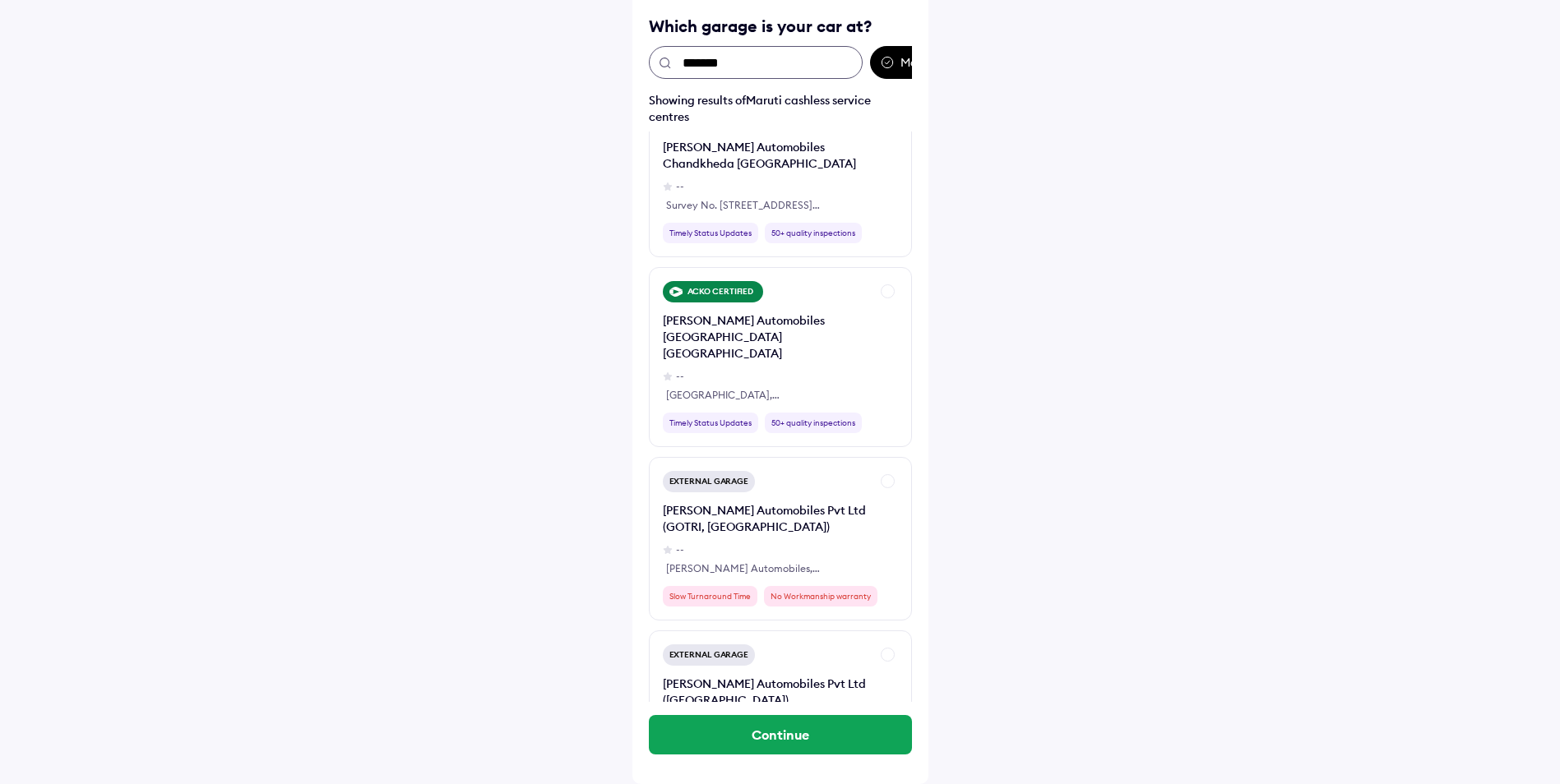
scroll to position [493, 0]
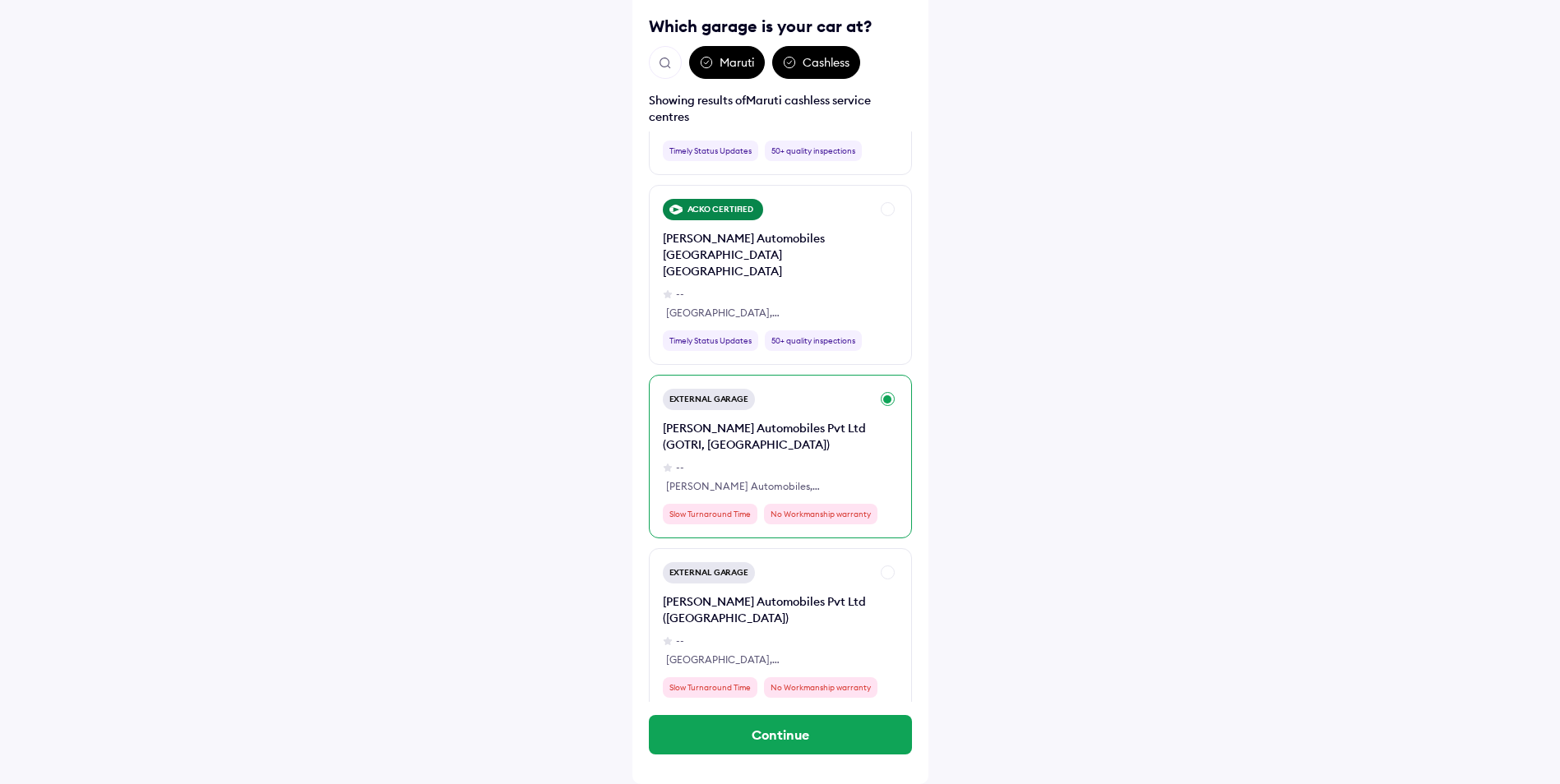
click at [860, 389] on div "External Garage [PERSON_NAME] Automobiles Pvt Ltd ([GEOGRAPHIC_DATA], [GEOGRAPH…" at bounding box center [765, 457] width 207 height 136
click at [805, 742] on button "Continue" at bounding box center [780, 734] width 263 height 39
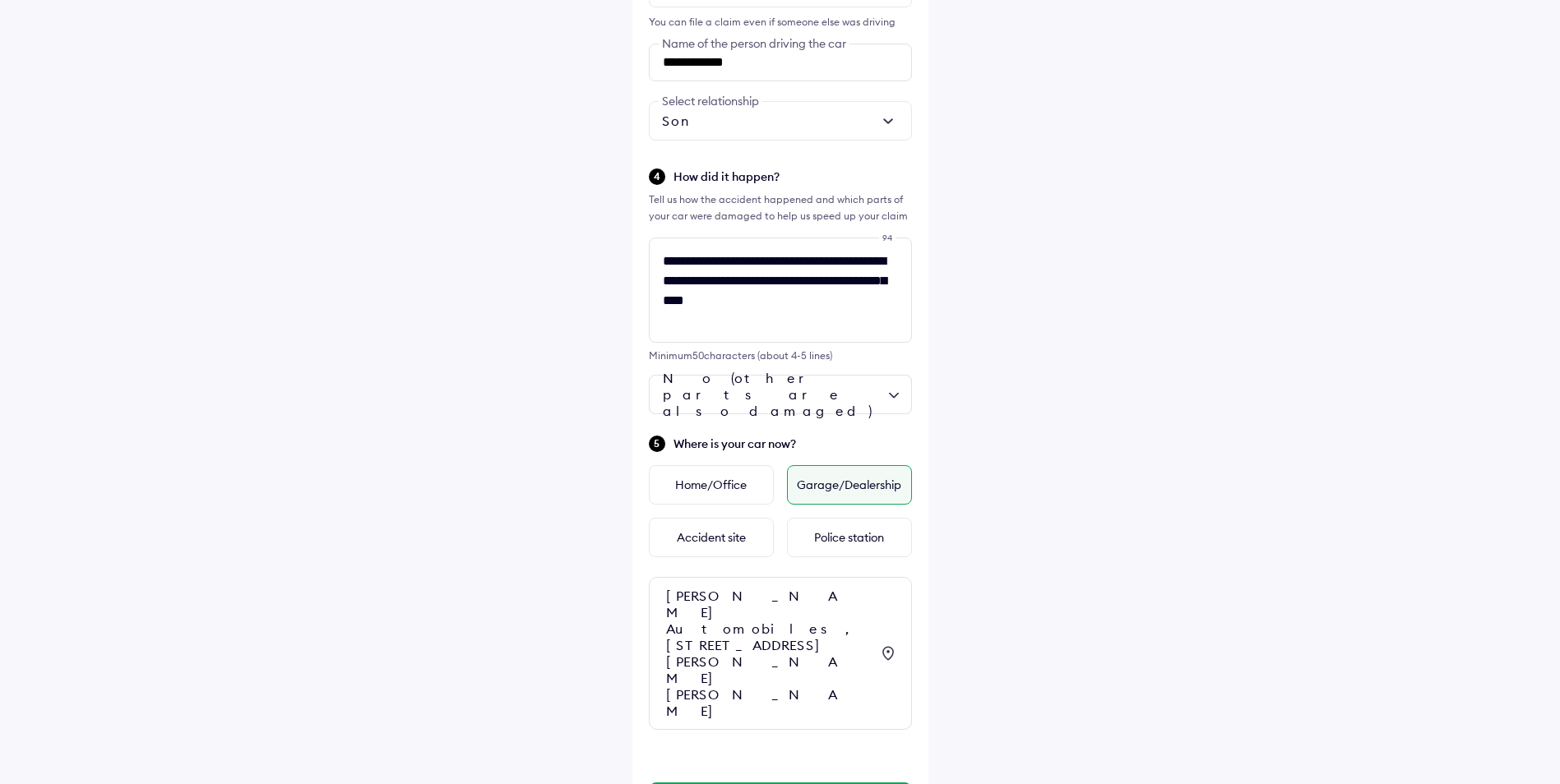
scroll to position [589, 0]
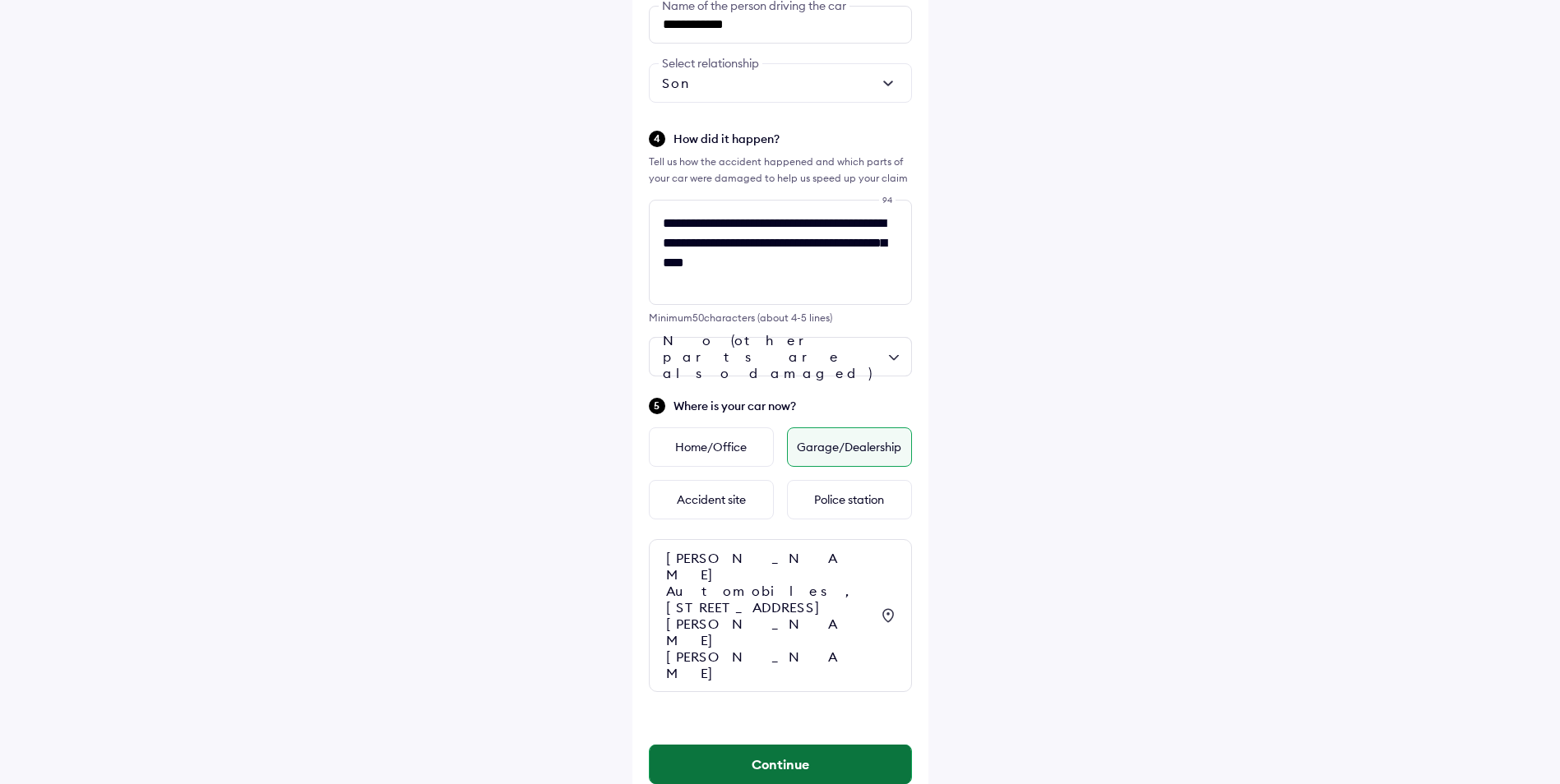
click at [786, 745] on button "Continue" at bounding box center [780, 764] width 262 height 39
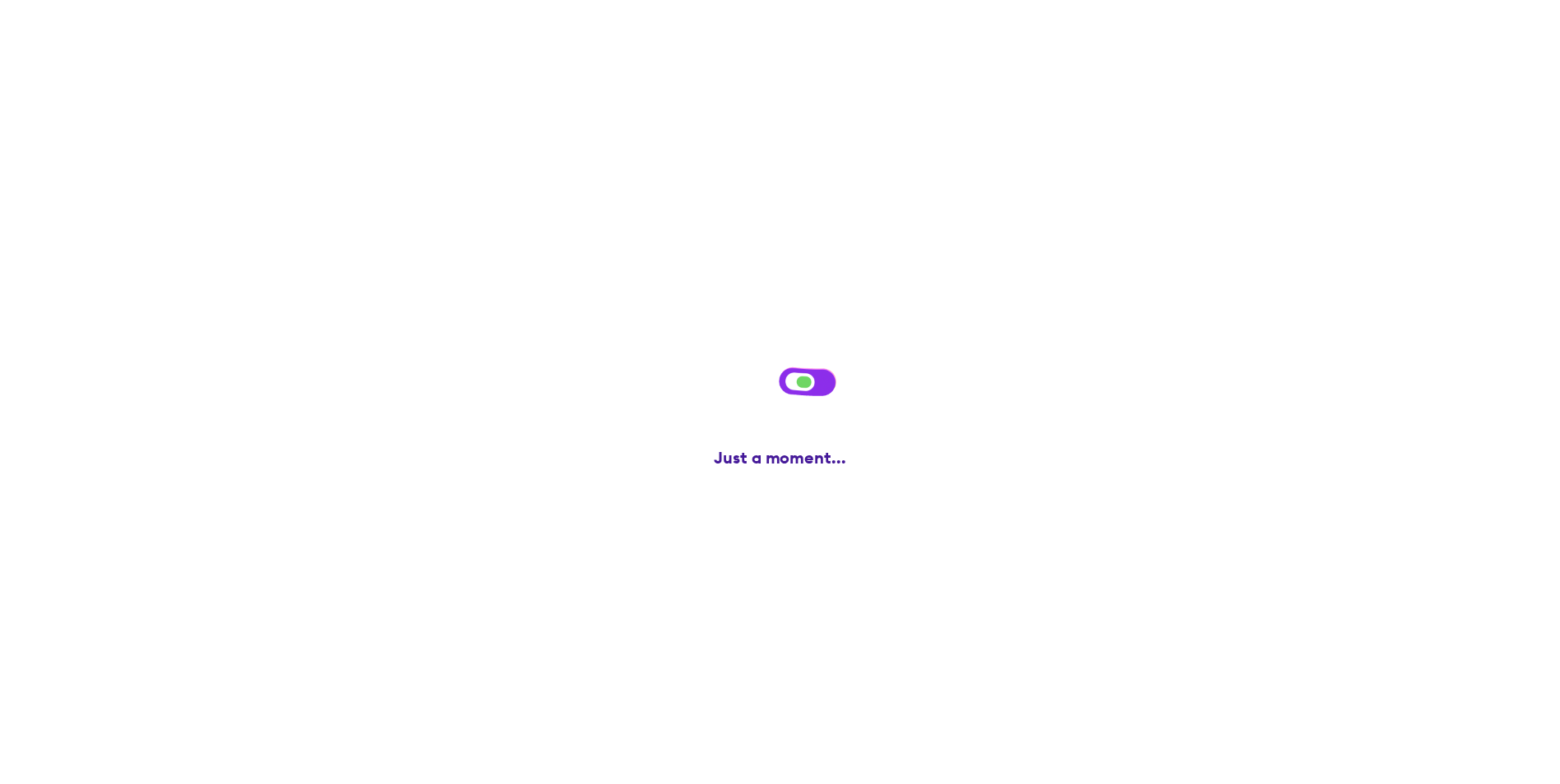
scroll to position [0, 0]
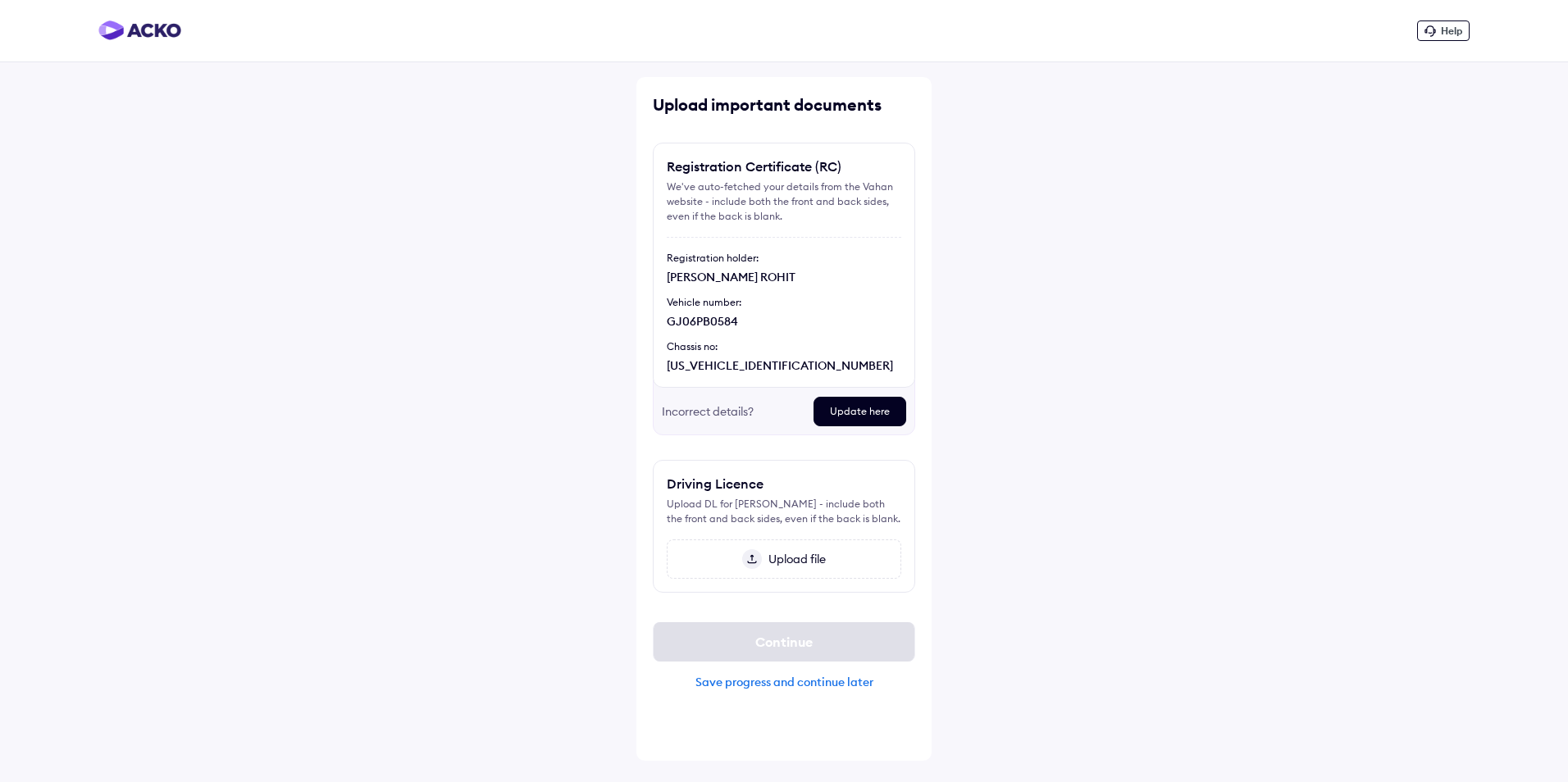
click at [750, 556] on img at bounding box center [751, 558] width 20 height 20
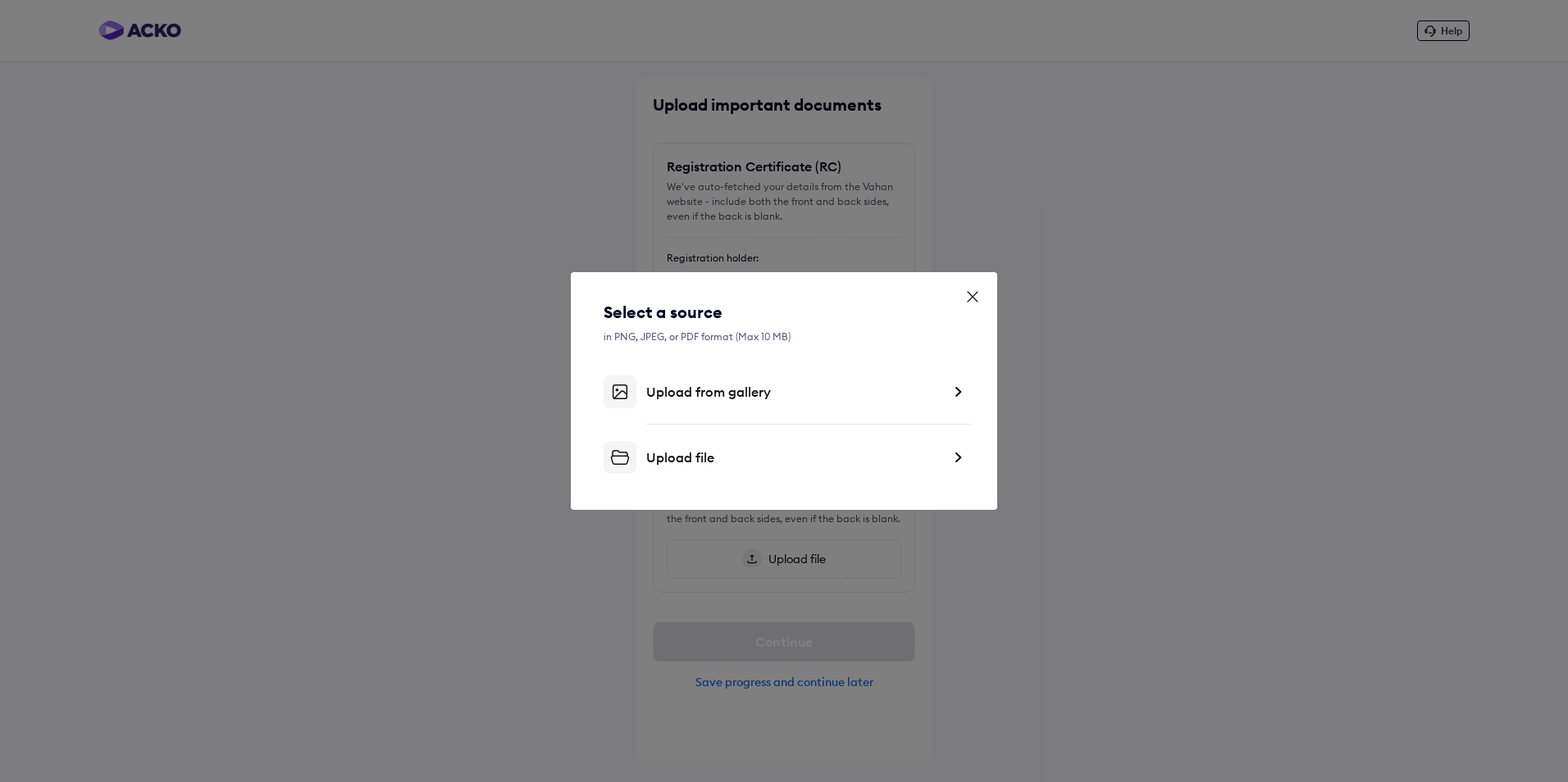
click at [975, 297] on icon at bounding box center [973, 297] width 17 height 17
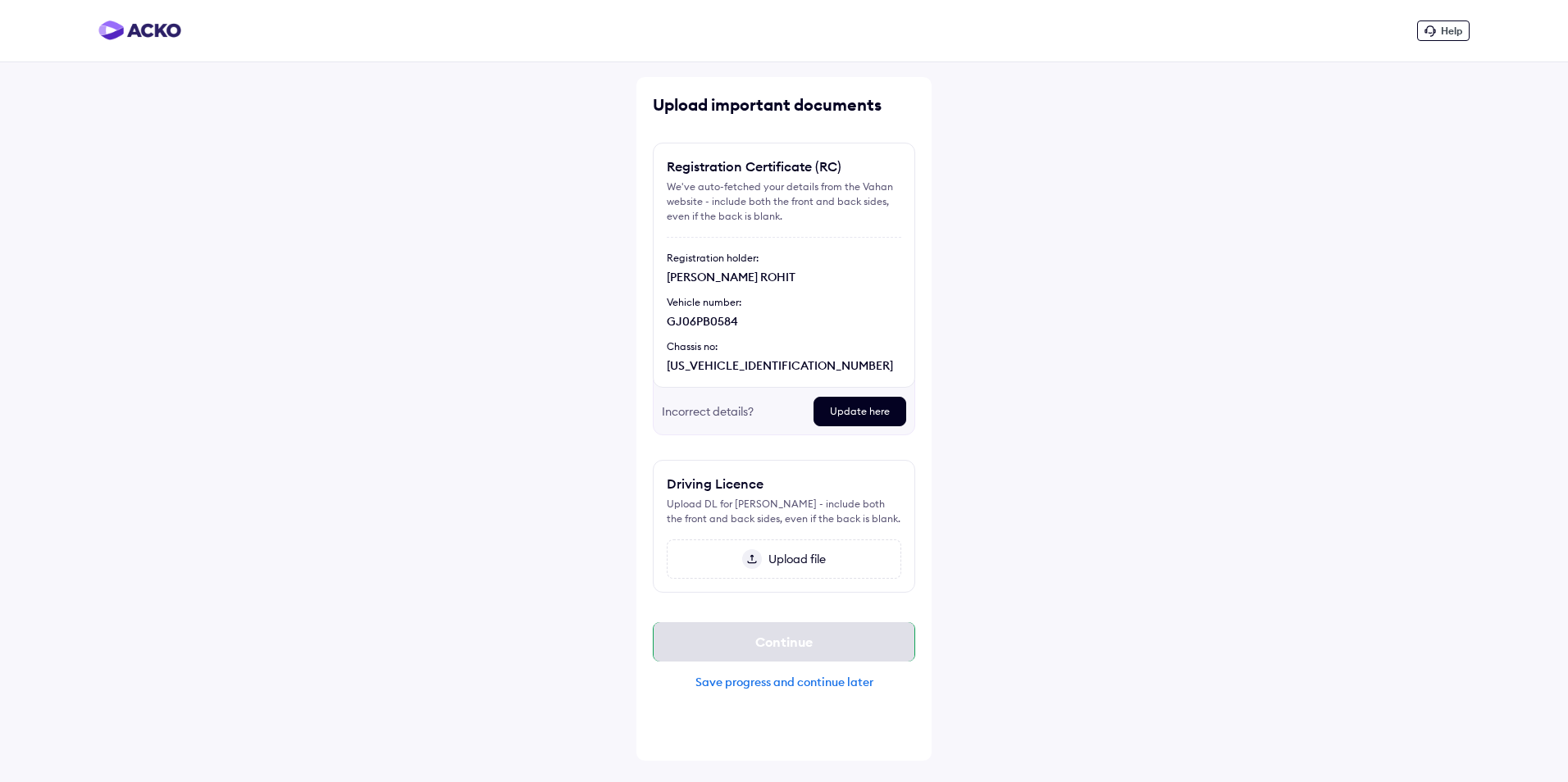
click at [787, 642] on div "Continue" at bounding box center [784, 642] width 262 height 39
click at [798, 646] on div "Continue" at bounding box center [784, 642] width 262 height 39
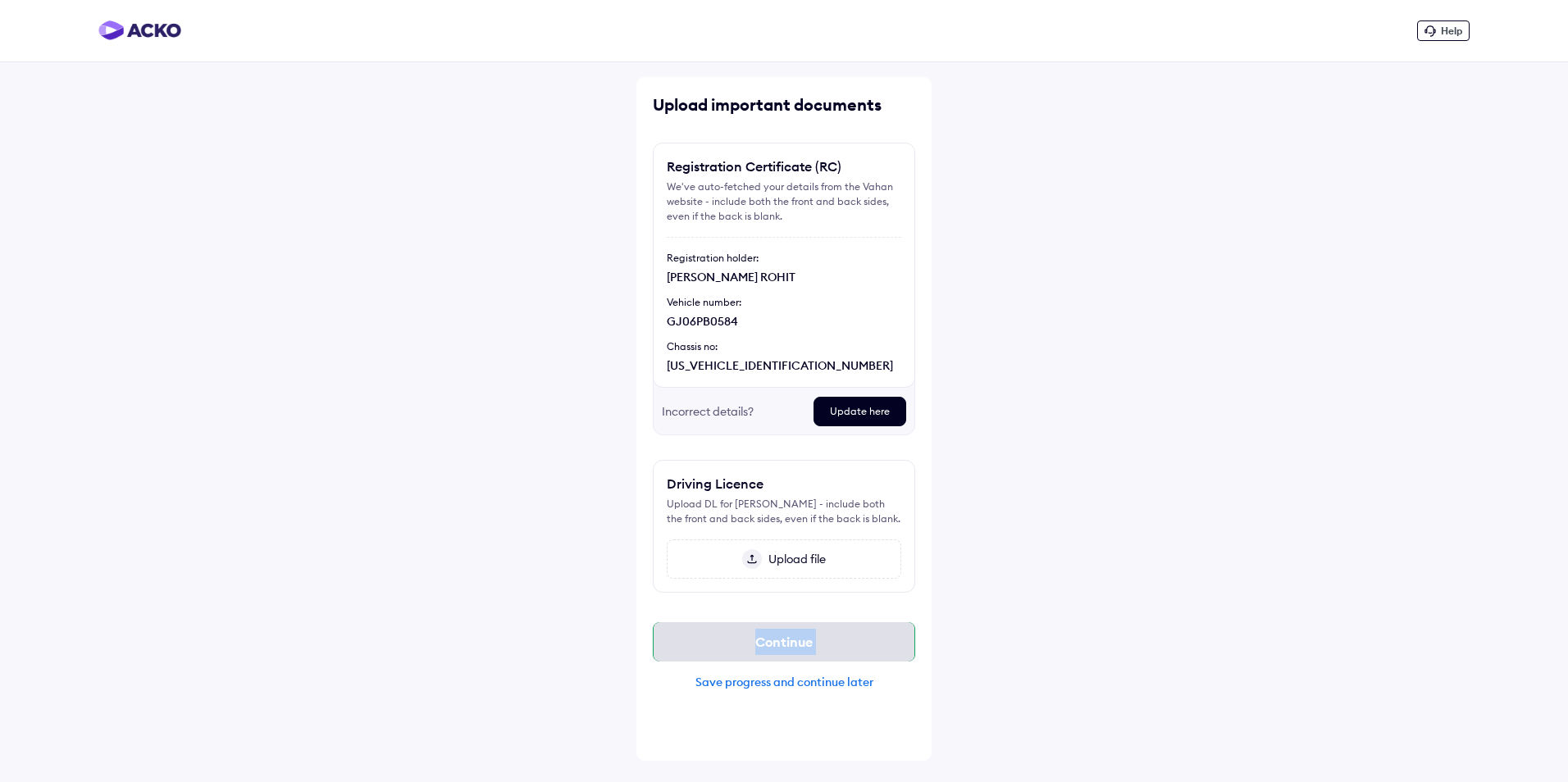
drag, startPoint x: 798, startPoint y: 646, endPoint x: 864, endPoint y: 642, distance: 66.1
click at [864, 642] on div "Continue" at bounding box center [784, 642] width 262 height 39
click at [769, 556] on span "Upload file" at bounding box center [793, 559] width 64 height 15
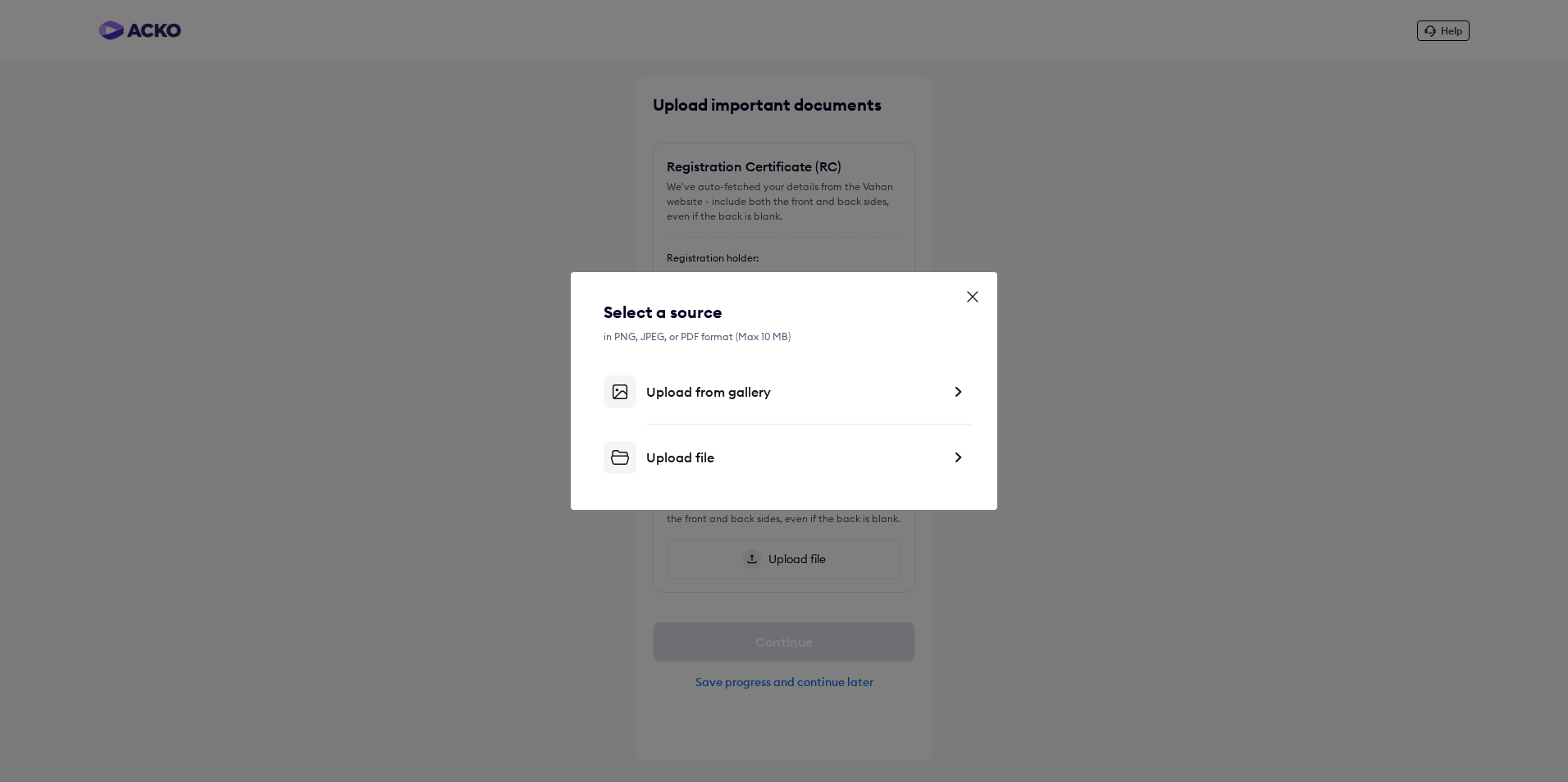
click at [709, 462] on div "Upload file" at bounding box center [794, 457] width 296 height 17
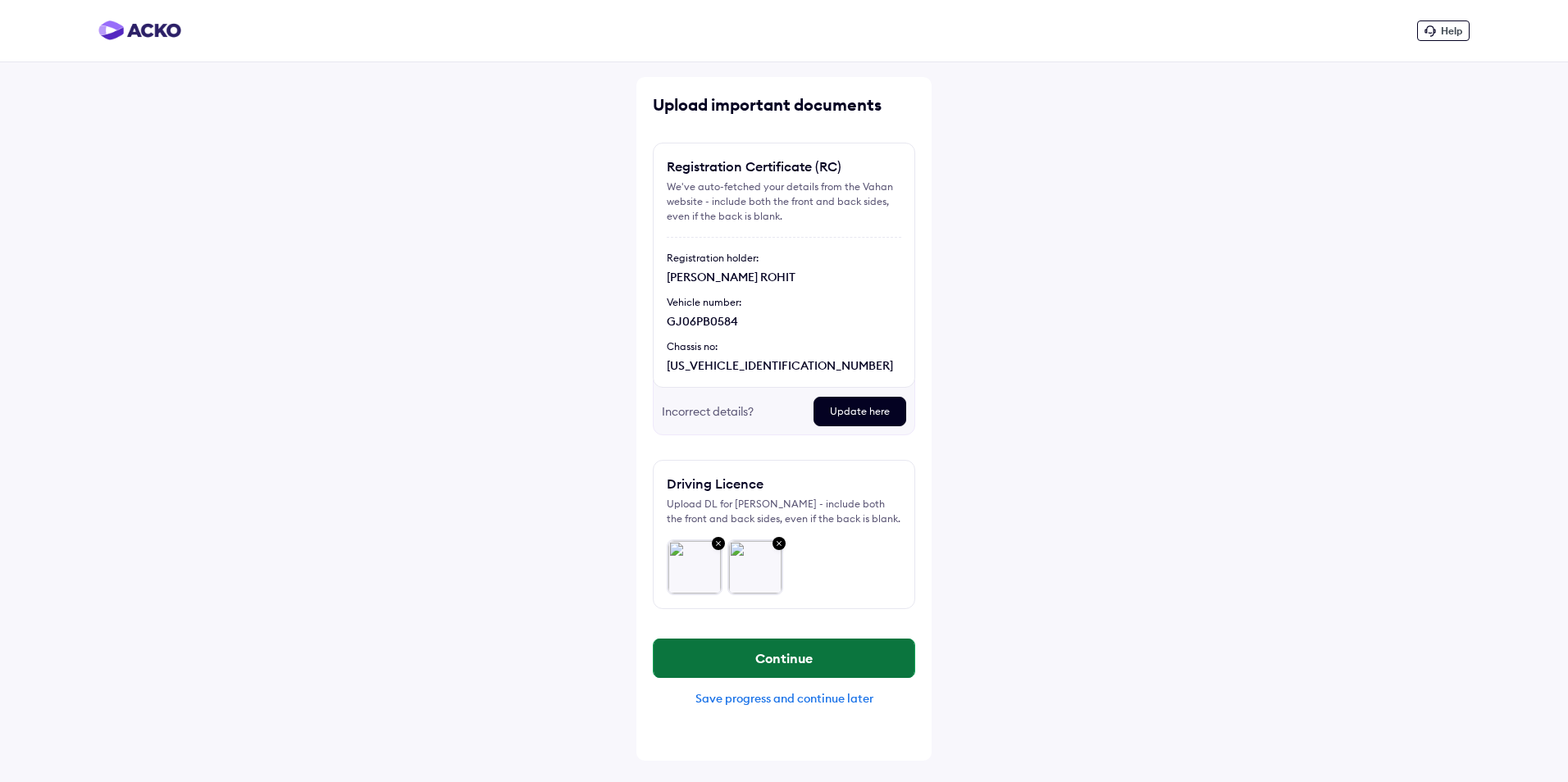
click at [820, 653] on button "Continue" at bounding box center [784, 659] width 261 height 39
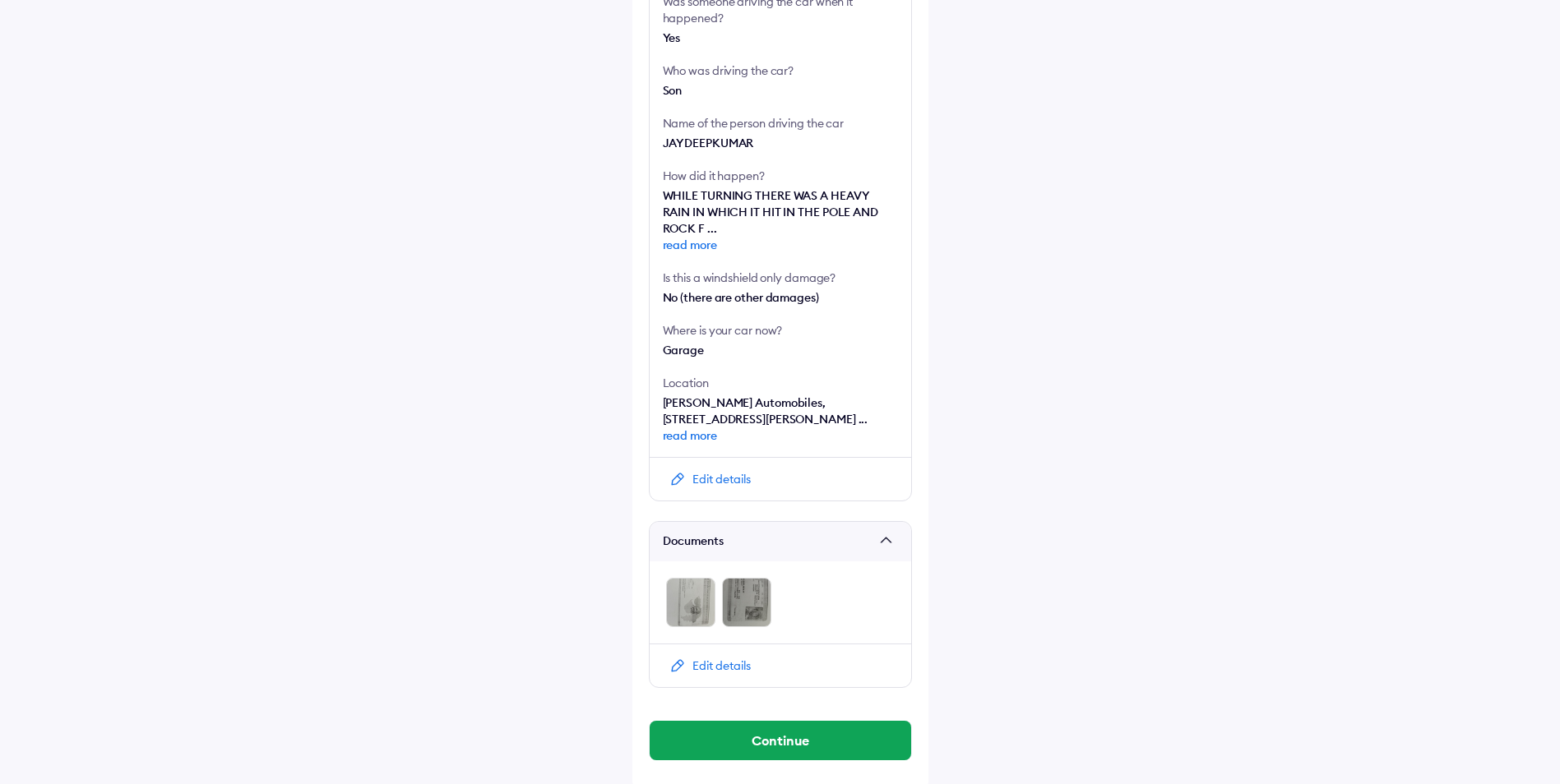
scroll to position [520, 0]
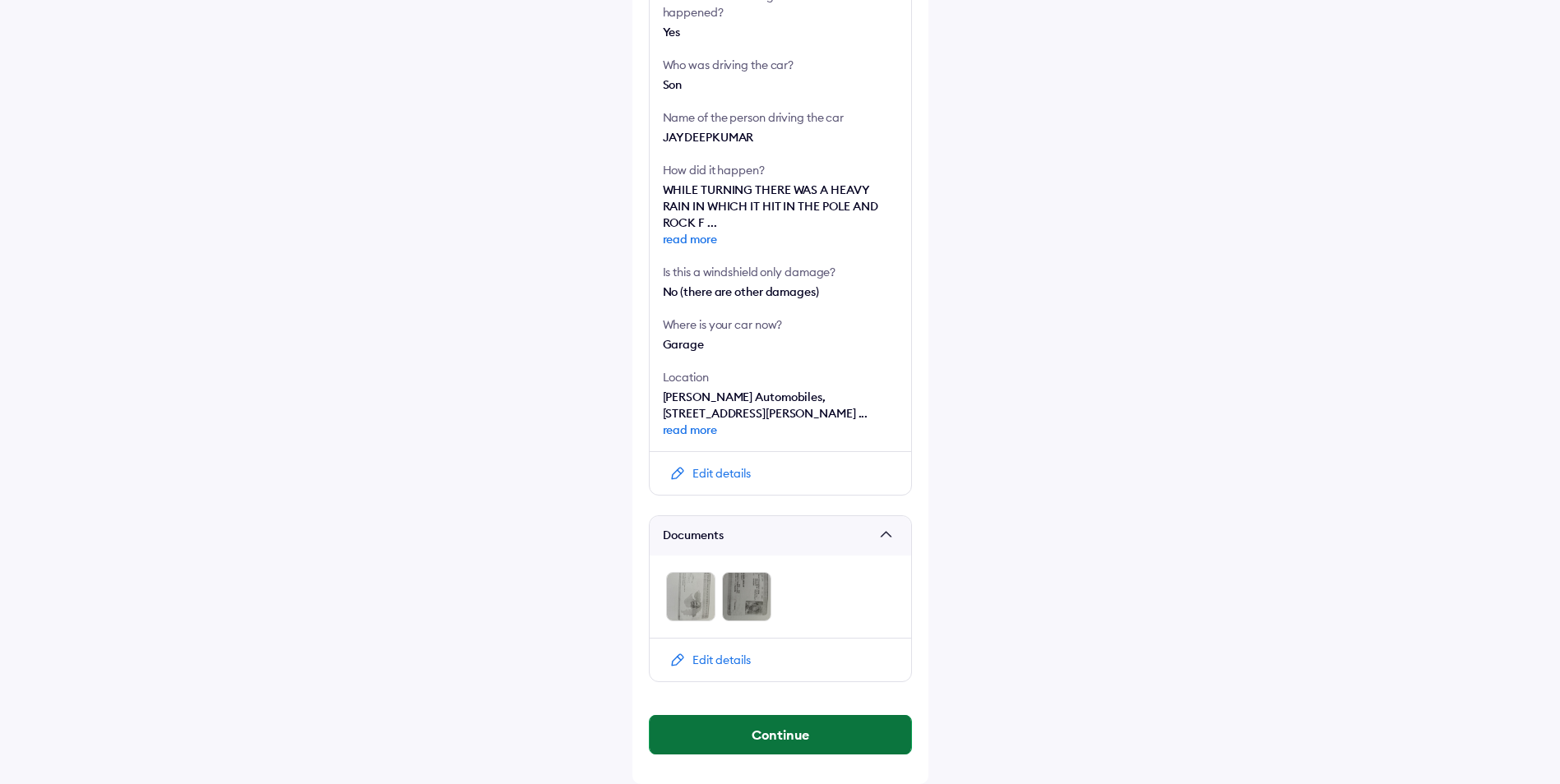
click at [806, 725] on button "Continue" at bounding box center [780, 734] width 262 height 39
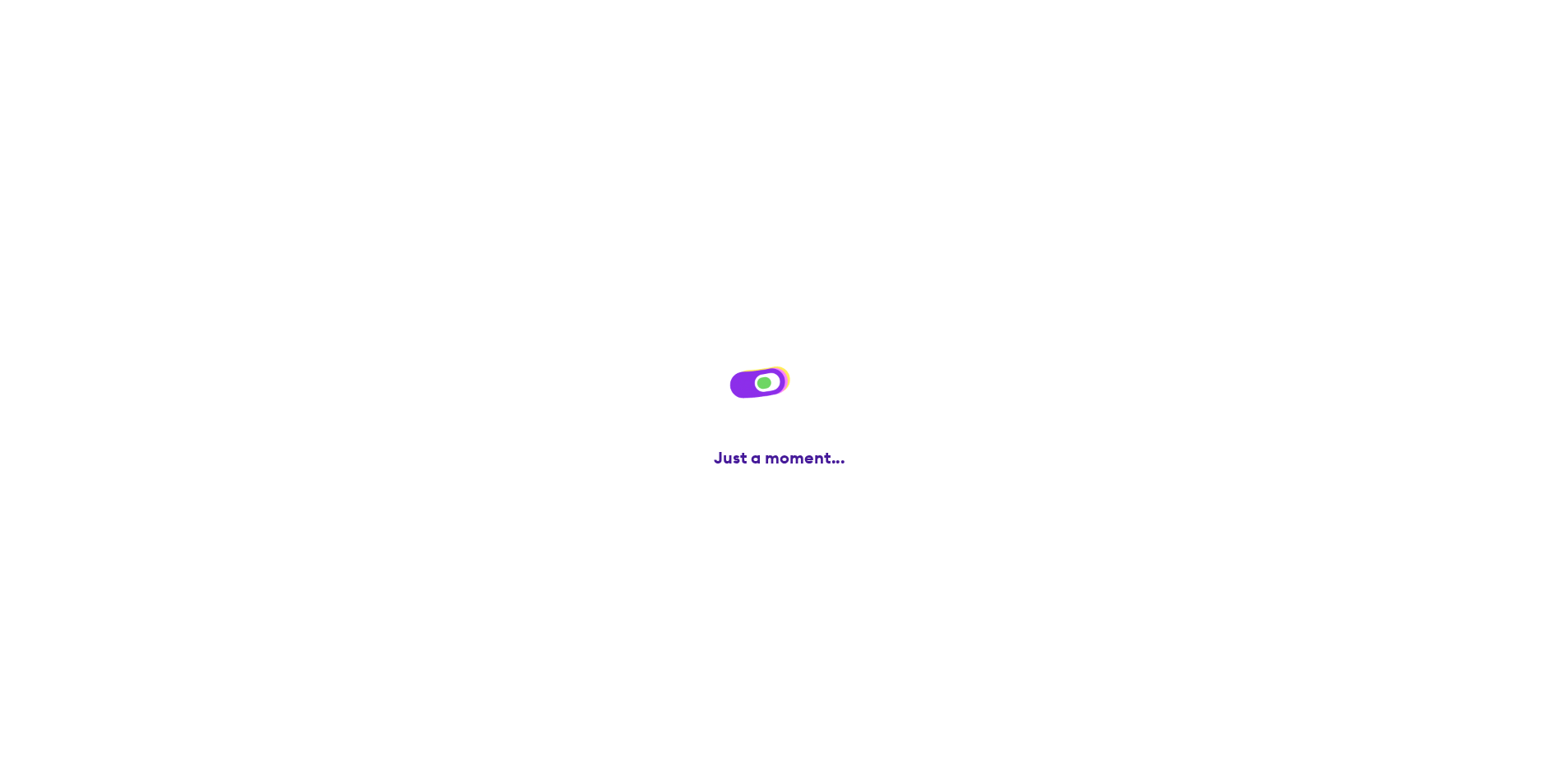
scroll to position [0, 0]
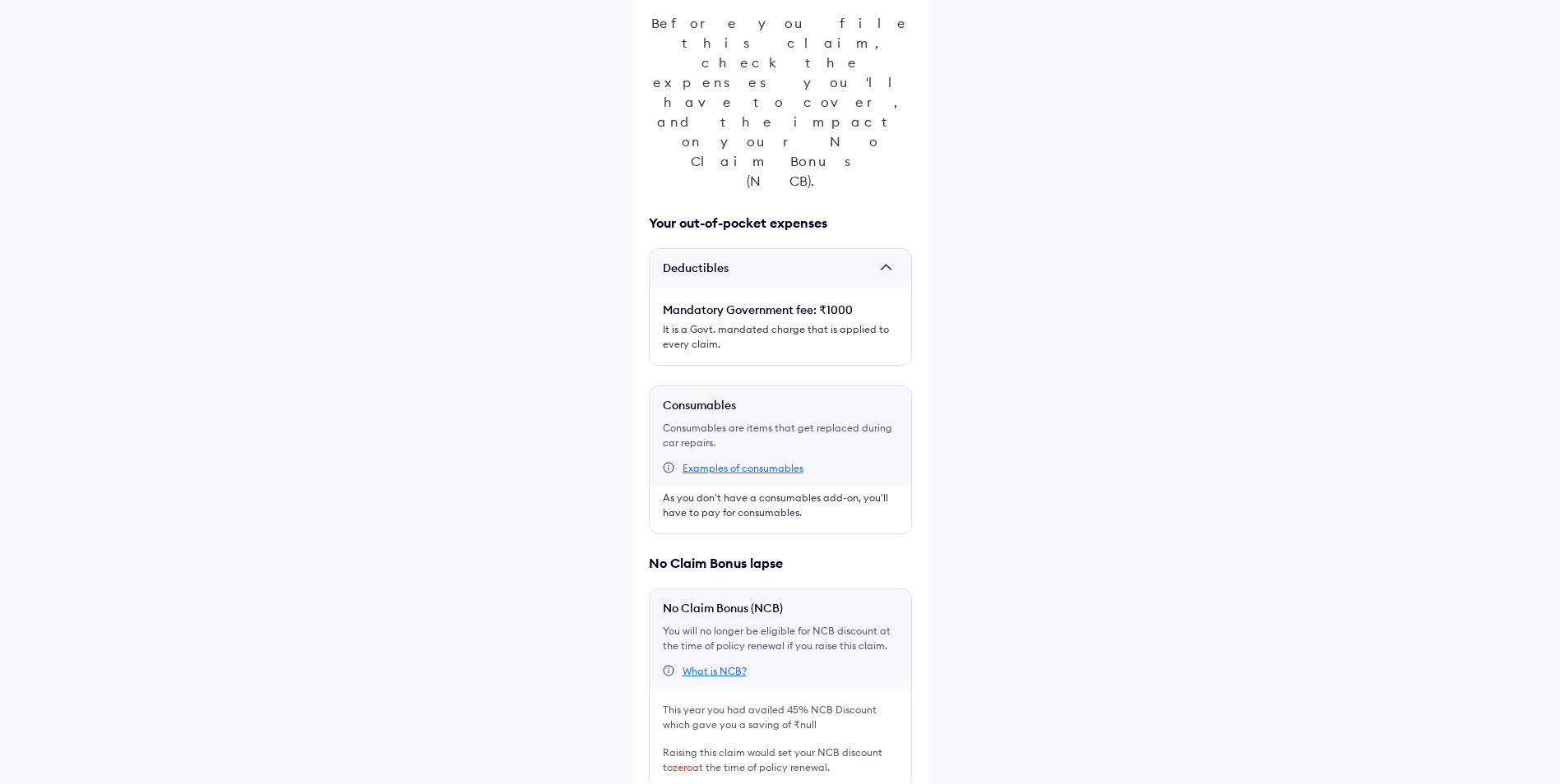
scroll to position [210, 0]
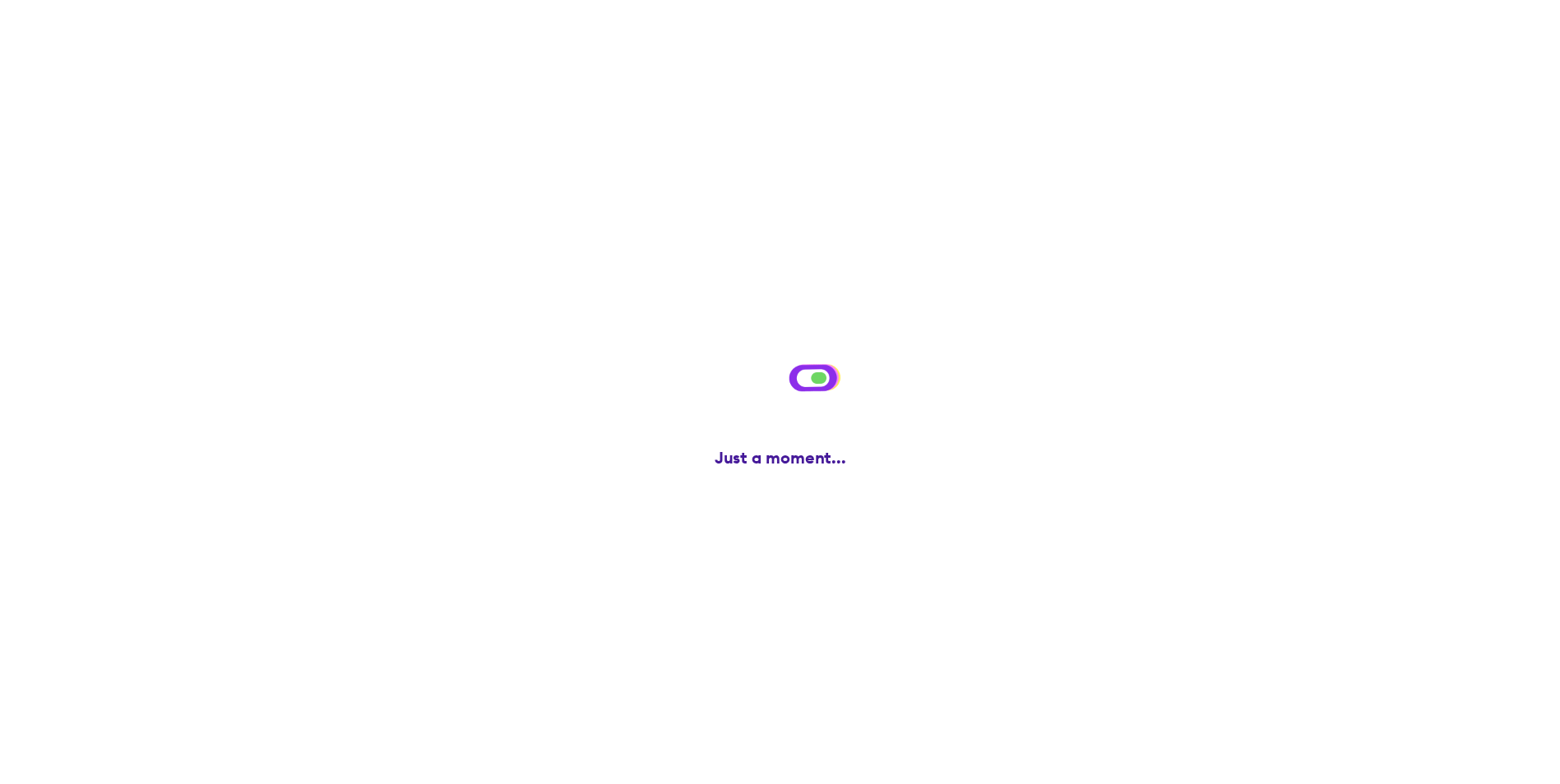
scroll to position [0, 0]
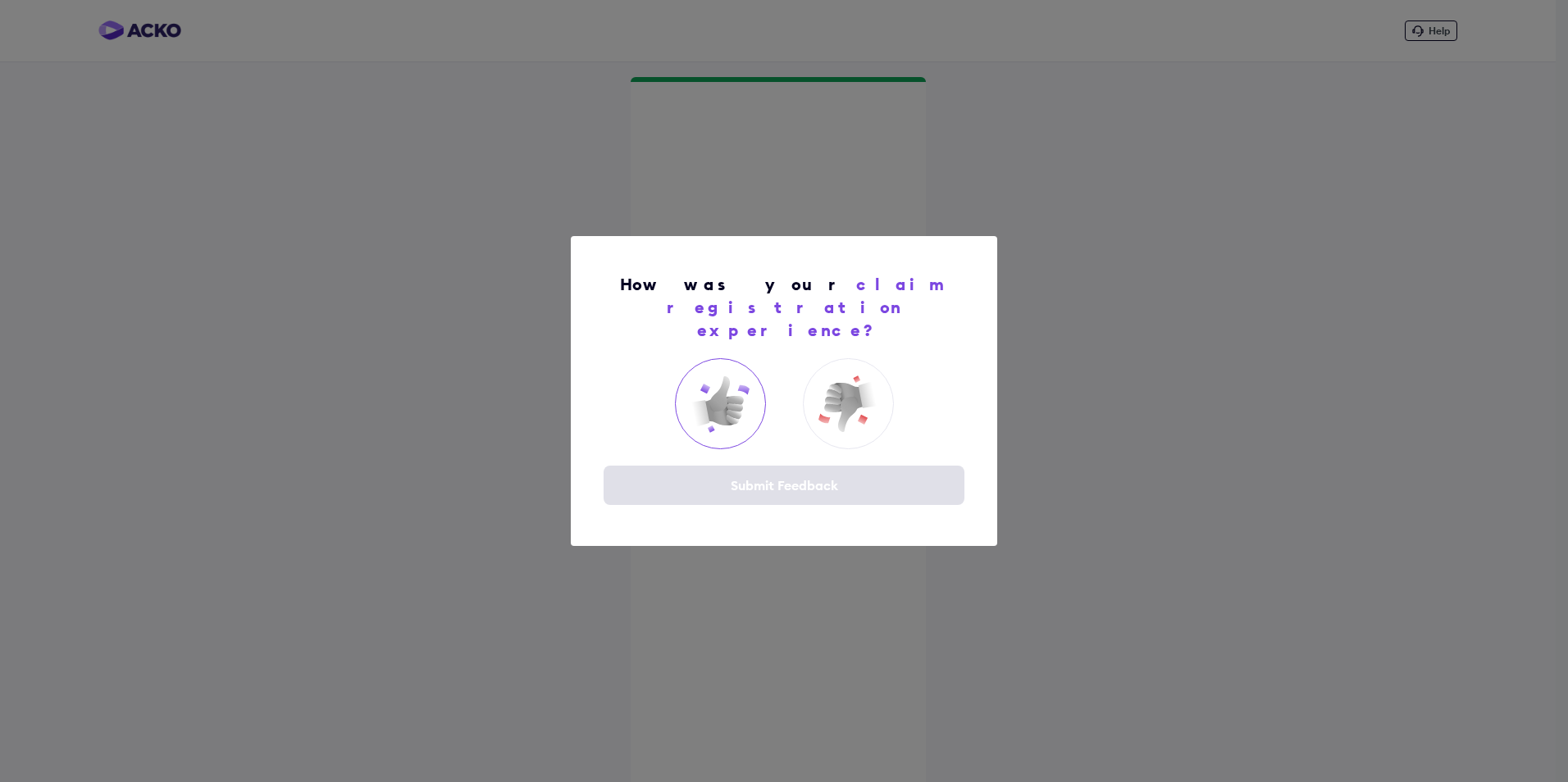
click at [729, 388] on img at bounding box center [719, 404] width 65 height 65
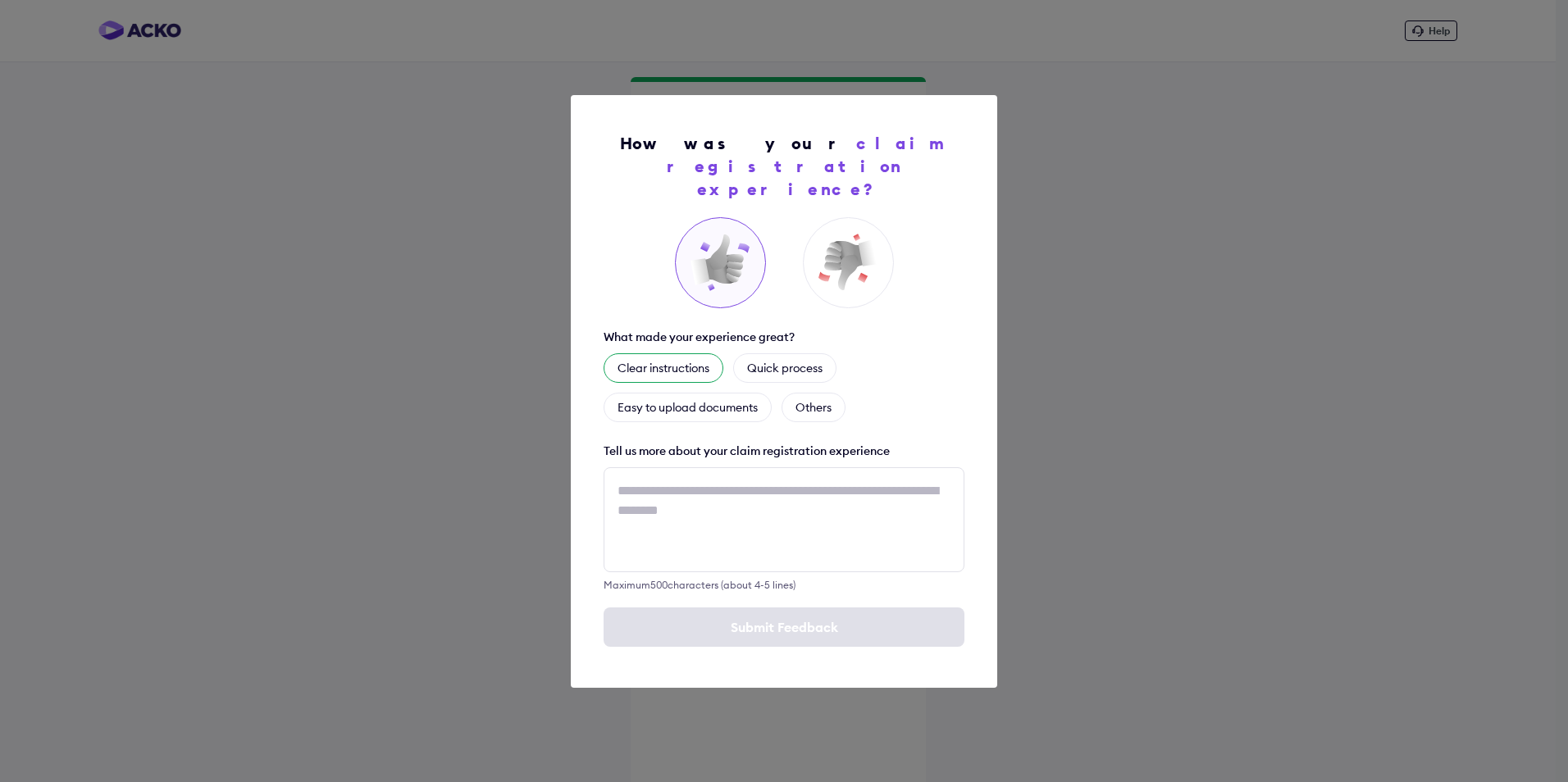
click at [700, 358] on div "Clear instructions" at bounding box center [663, 369] width 120 height 30
click at [708, 408] on div "Easy to upload documents" at bounding box center [688, 408] width 168 height 30
click at [804, 354] on div "Quick process" at bounding box center [805, 369] width 103 height 30
click at [836, 398] on div "Others" at bounding box center [833, 408] width 64 height 30
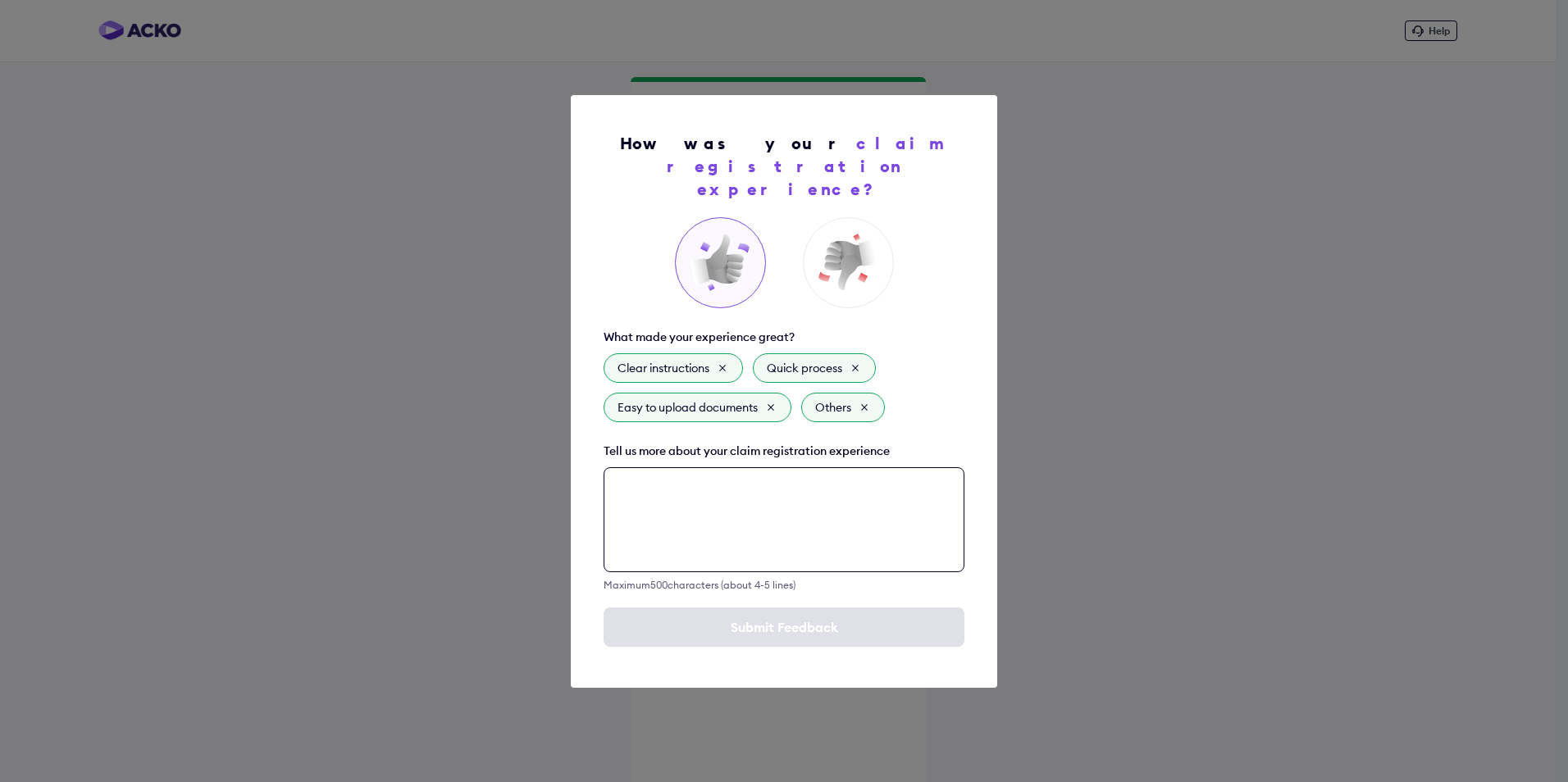
click at [747, 470] on textarea at bounding box center [784, 520] width 361 height 105
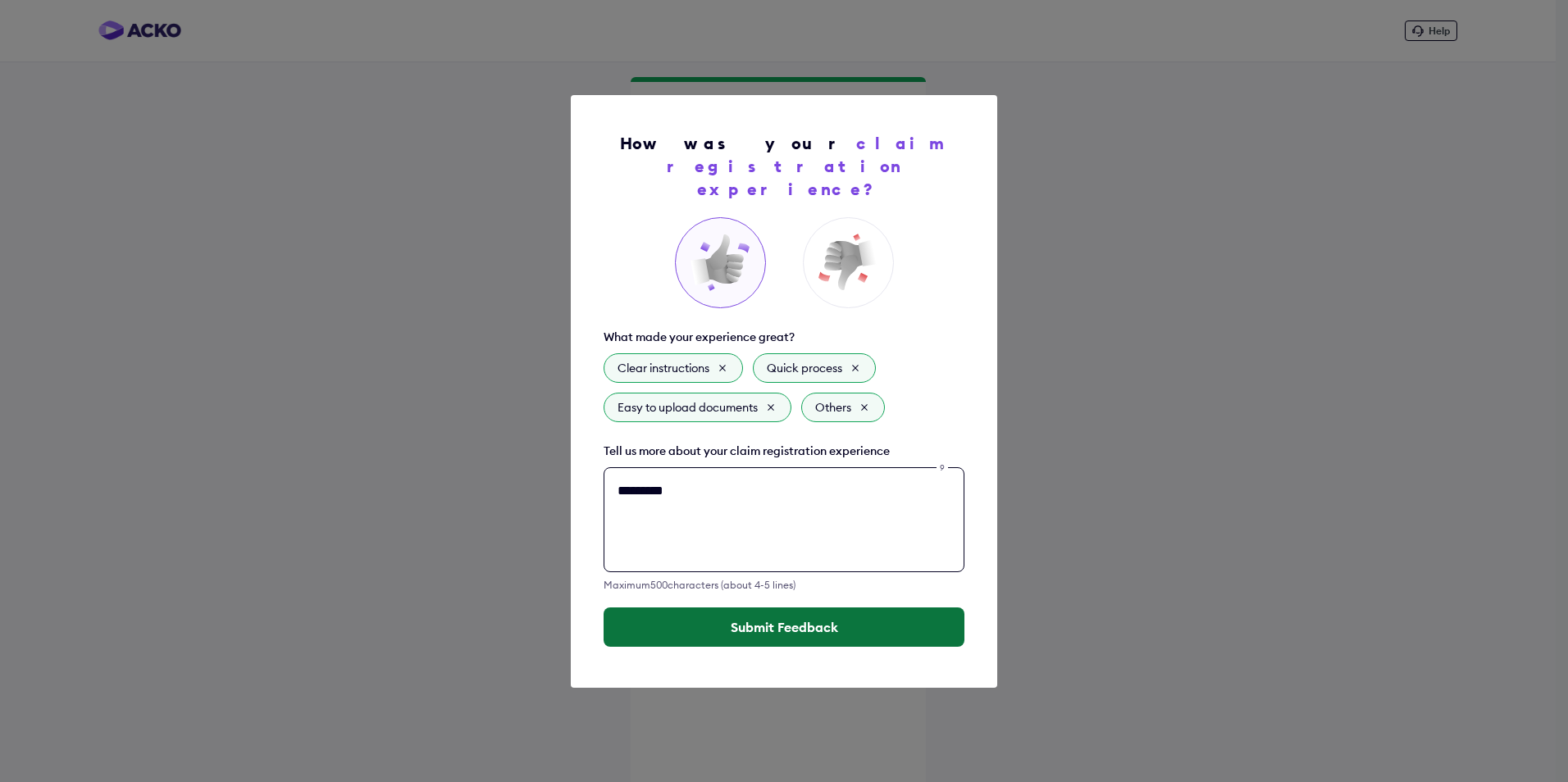
type textarea "*********"
click at [833, 626] on button "Submit Feedback" at bounding box center [784, 627] width 361 height 39
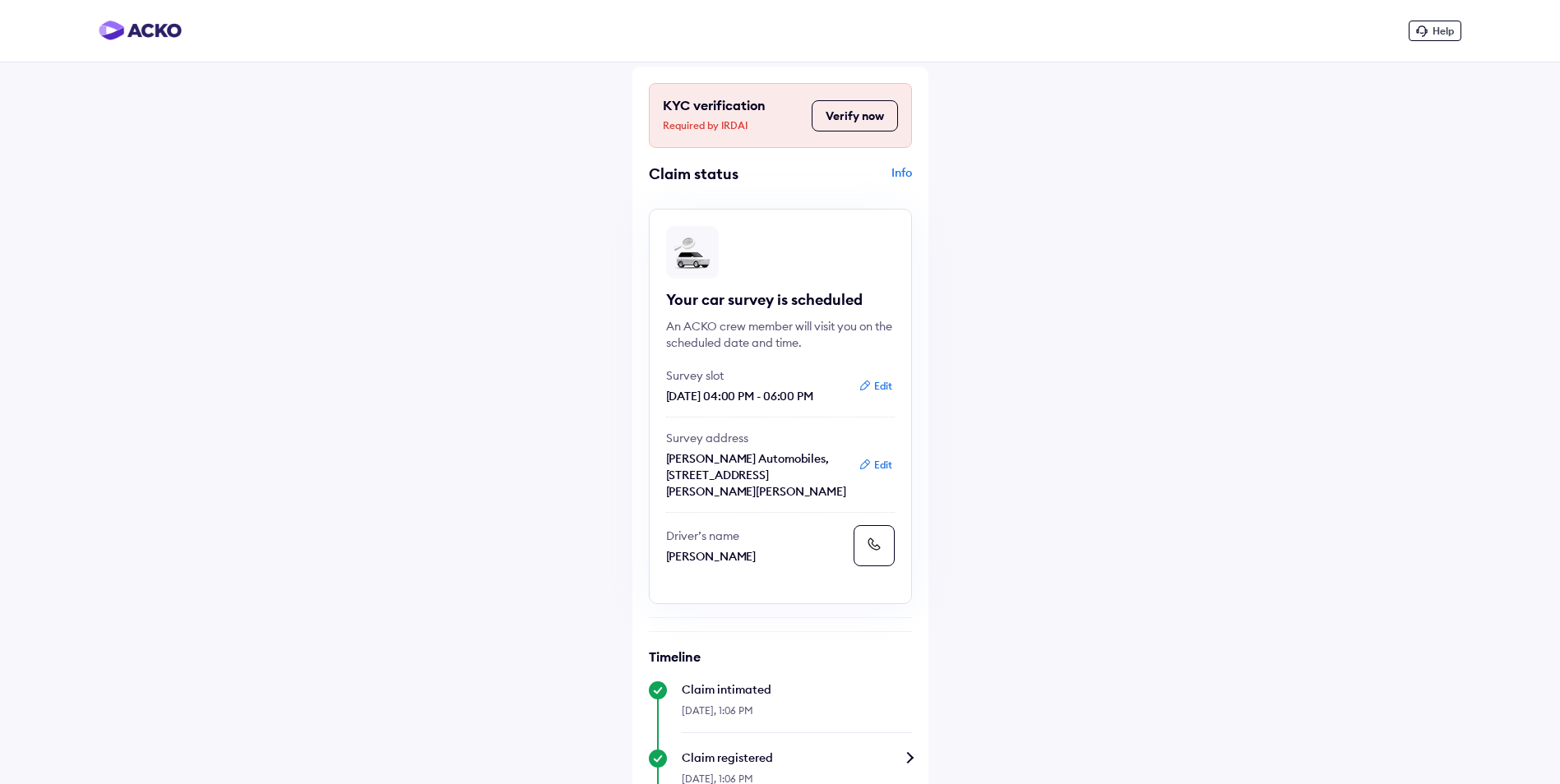
click at [901, 174] on div "Info" at bounding box center [848, 179] width 128 height 31
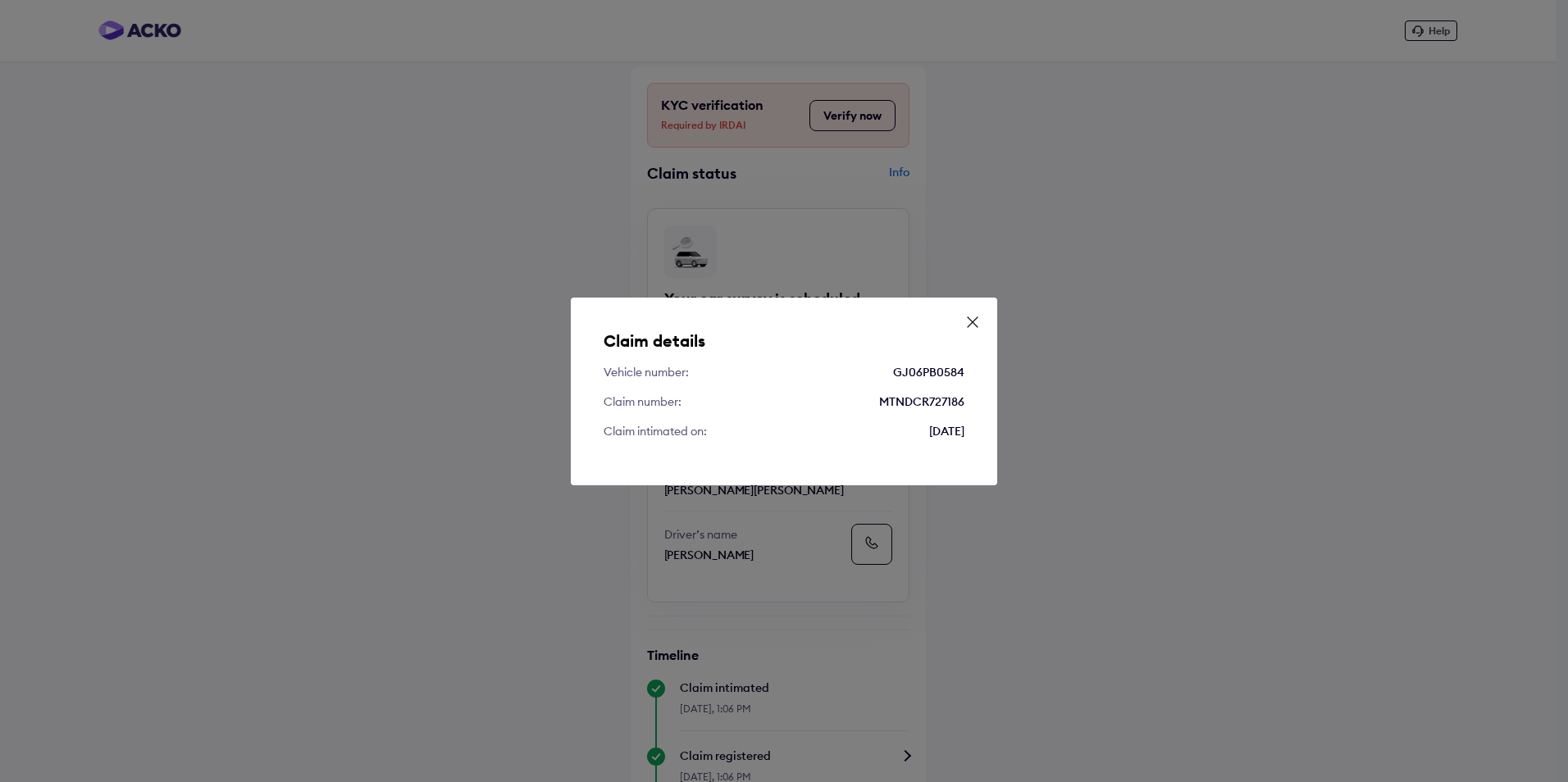
click at [975, 314] on icon at bounding box center [973, 323] width 17 height 17
